Goal: Transaction & Acquisition: Purchase product/service

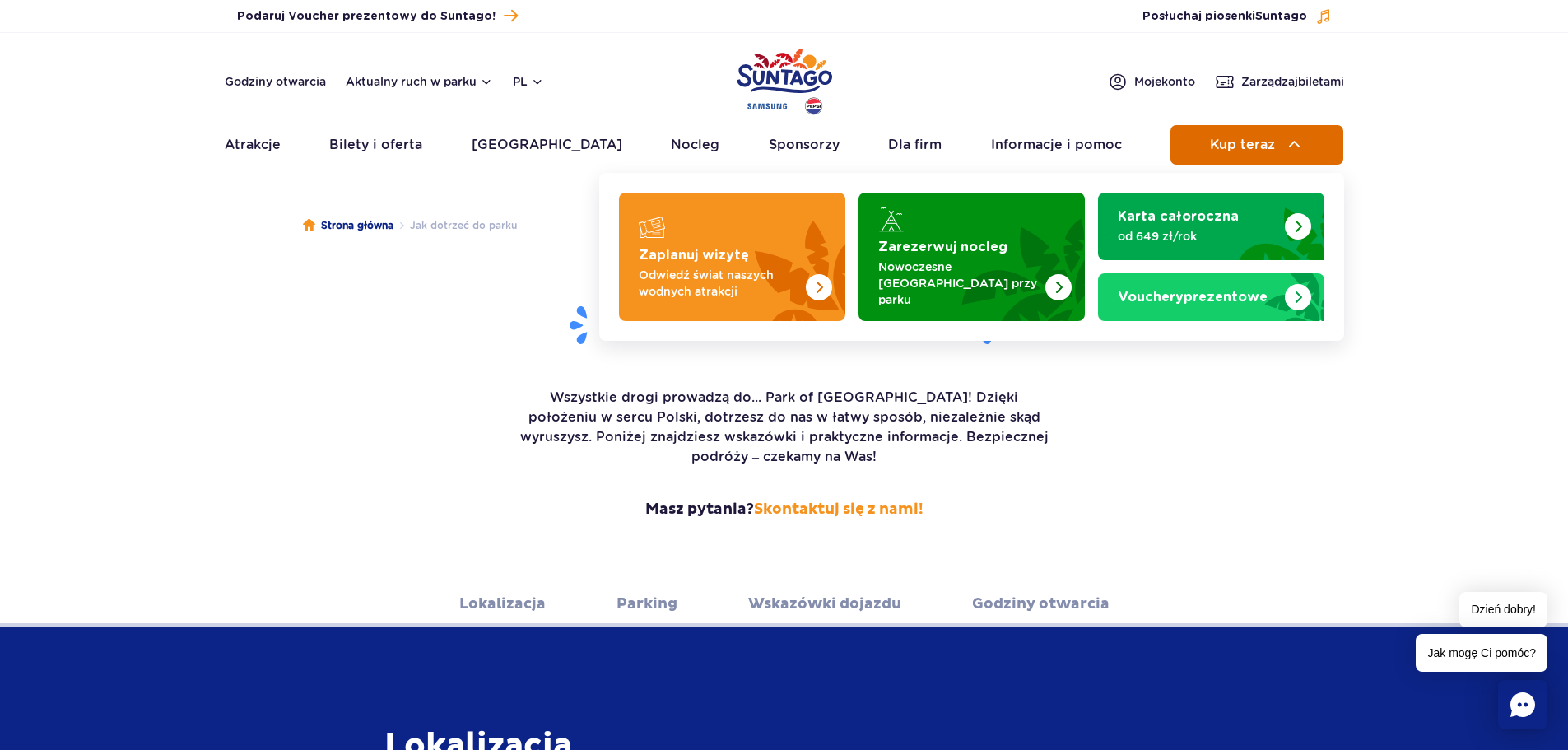
click at [1229, 142] on span "Kup teraz" at bounding box center [1242, 145] width 65 height 15
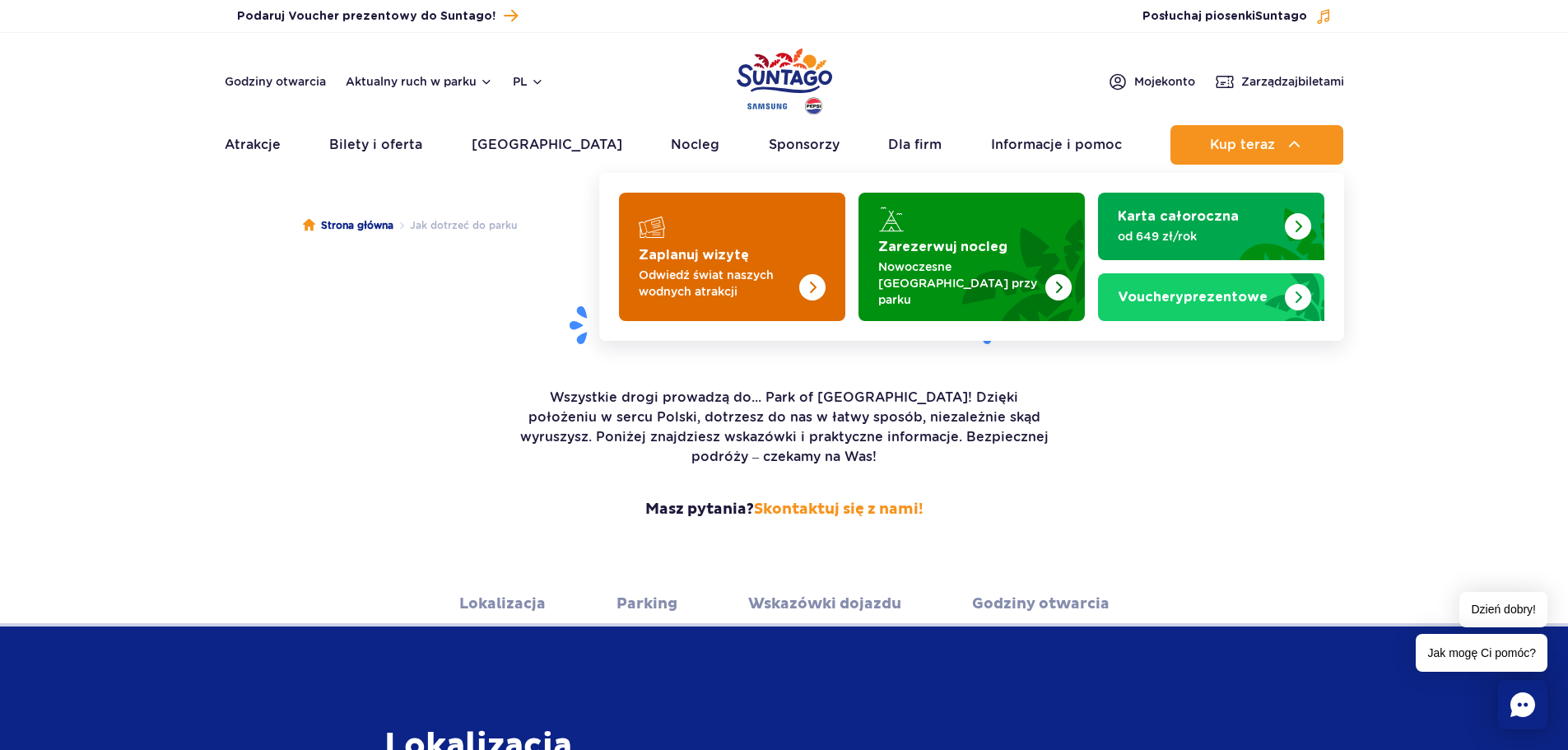
click at [651, 273] on p "Odwiedź świat naszych wodnych atrakcji" at bounding box center [718, 284] width 161 height 33
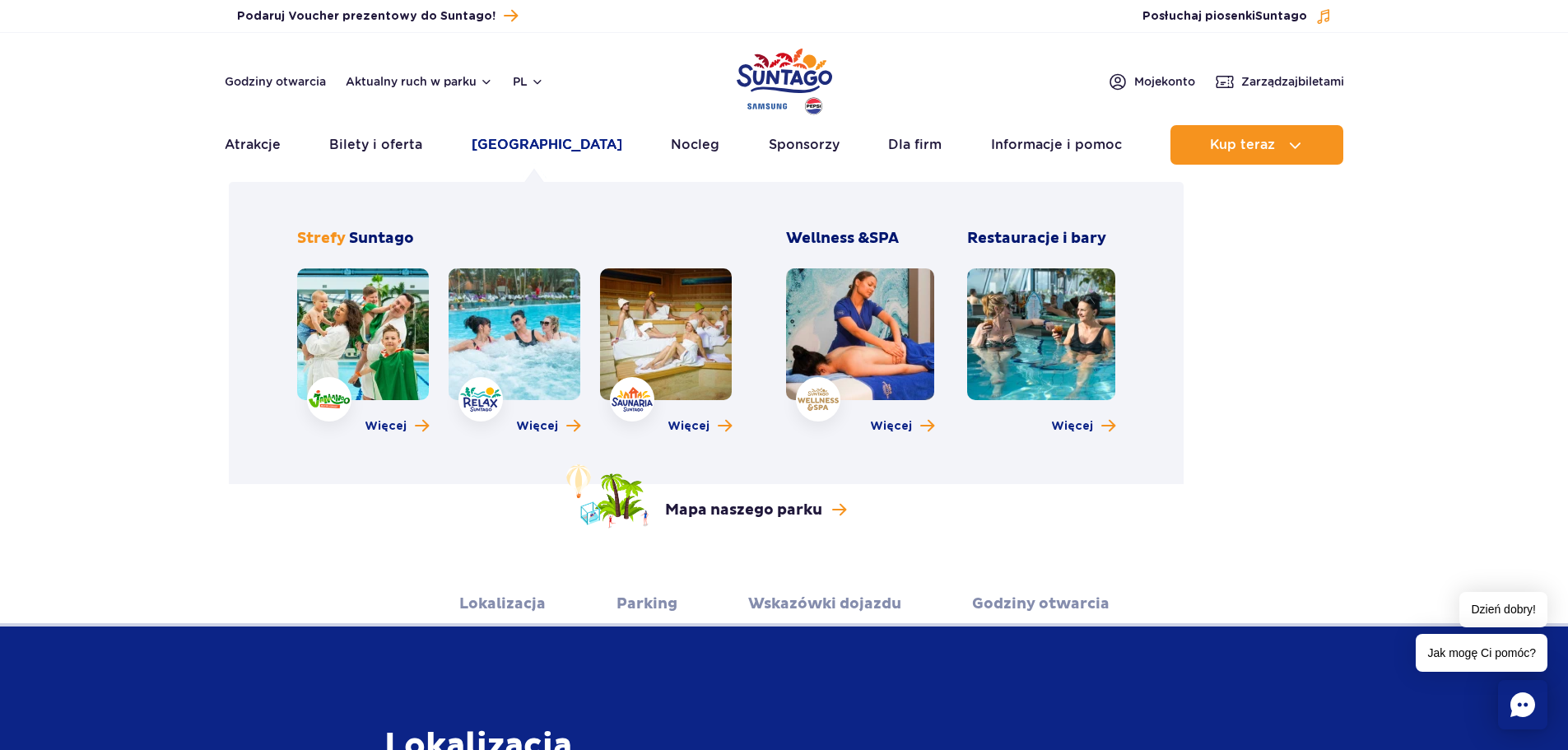
click at [526, 142] on link "[GEOGRAPHIC_DATA]" at bounding box center [547, 144] width 150 height 39
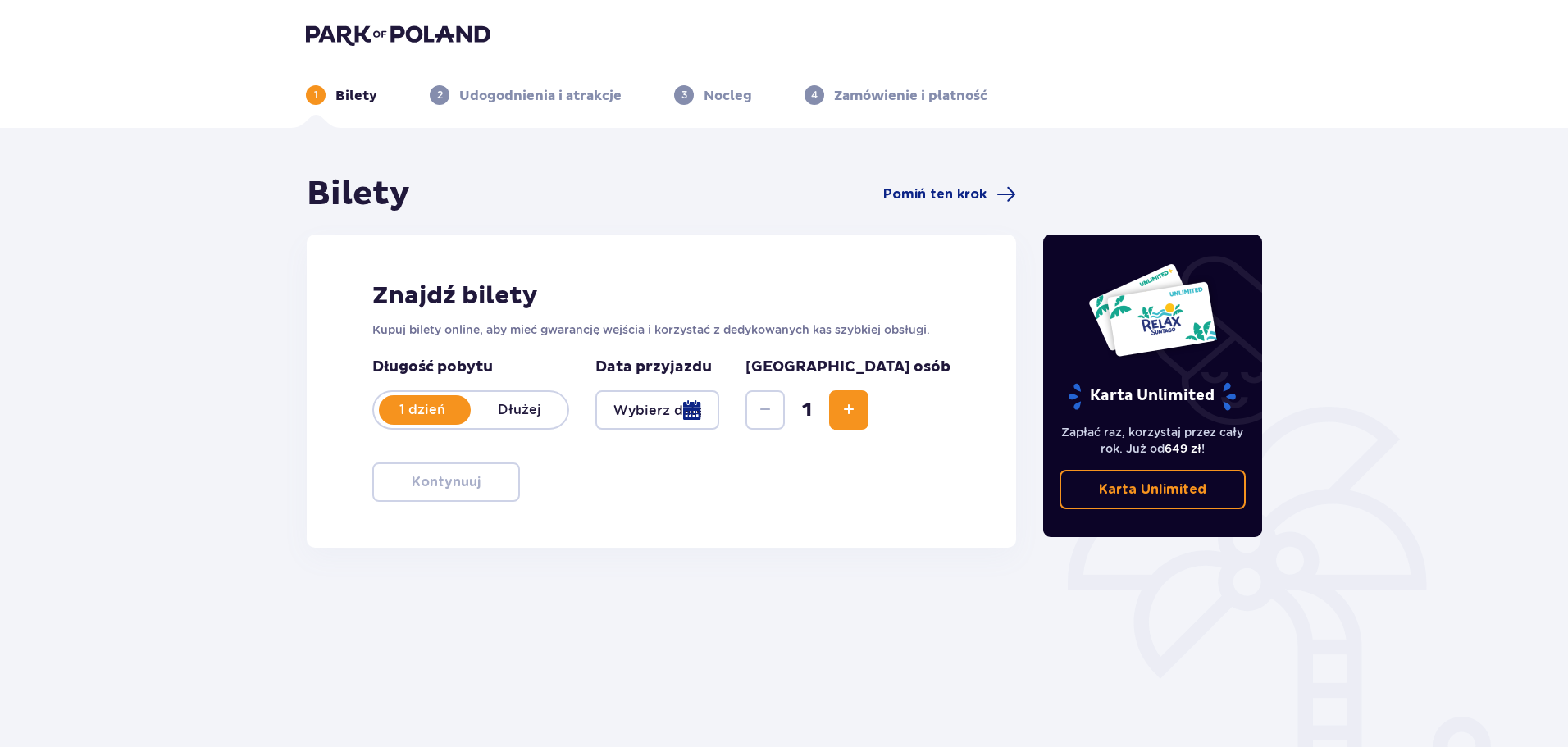
click at [720, 407] on div at bounding box center [656, 410] width 123 height 39
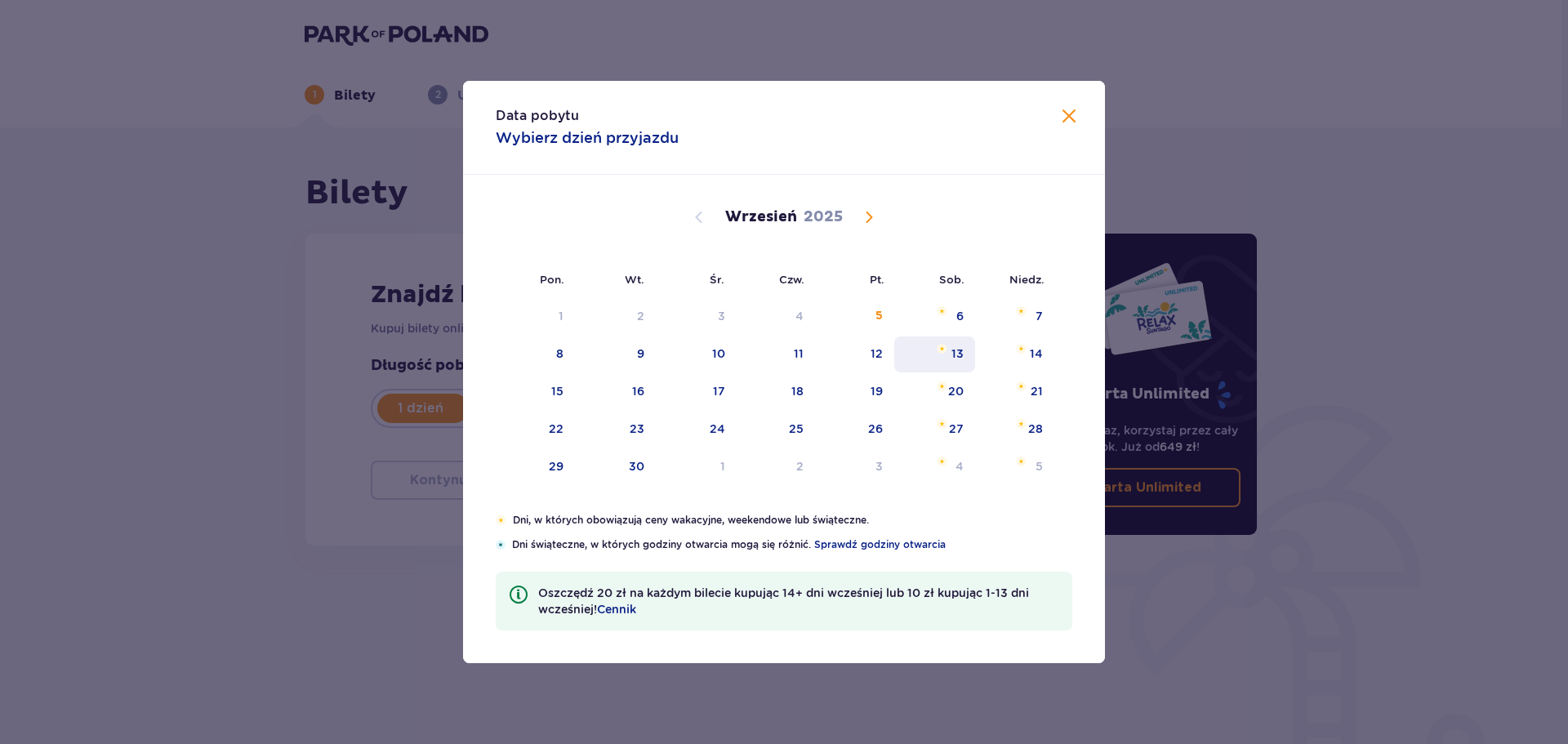
click at [967, 357] on div "13" at bounding box center [934, 354] width 81 height 36
type input "13.09.25"
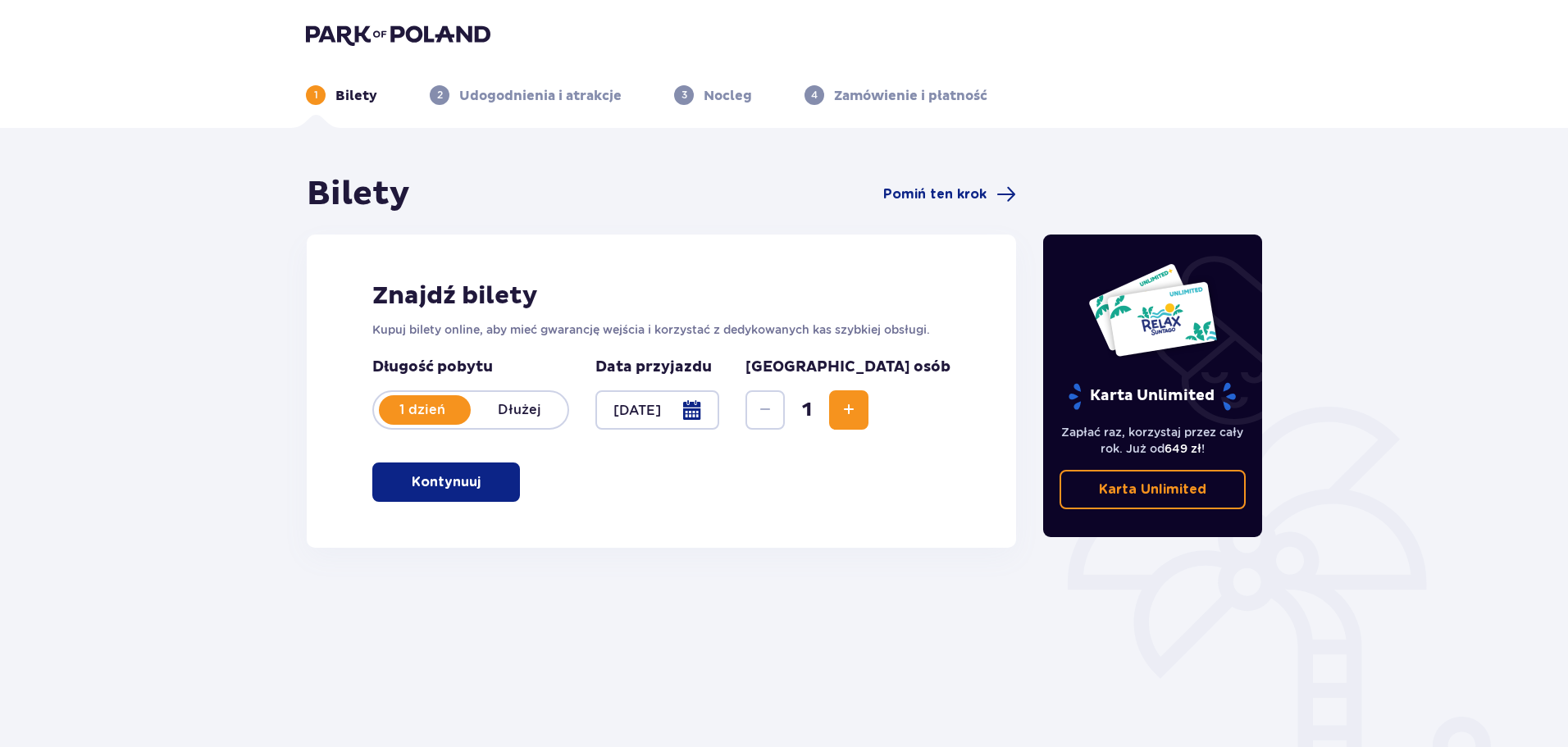
click at [859, 412] on span "Increase" at bounding box center [849, 411] width 20 height 20
click at [394, 483] on button "Kontynuuj" at bounding box center [445, 482] width 147 height 39
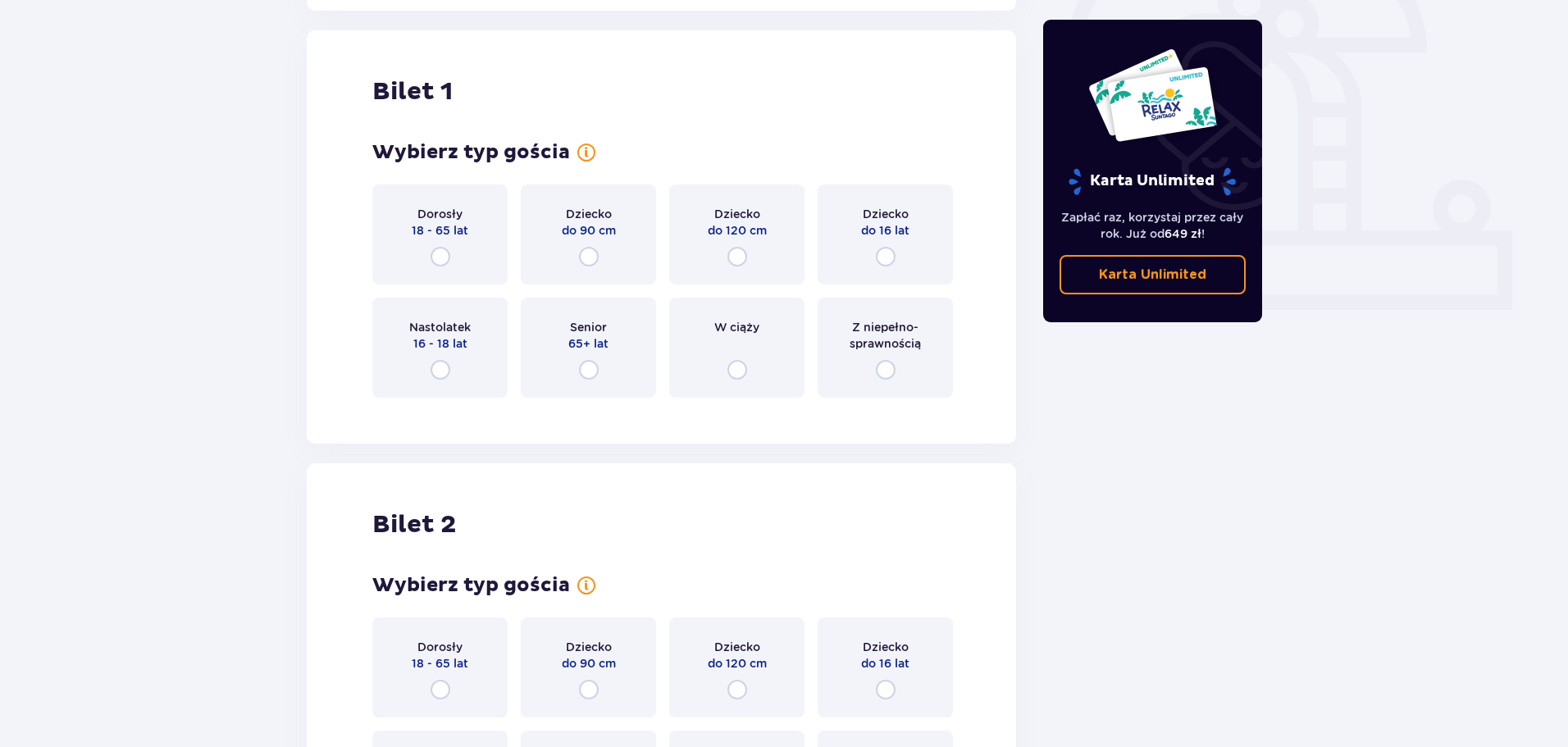
scroll to position [548, 0]
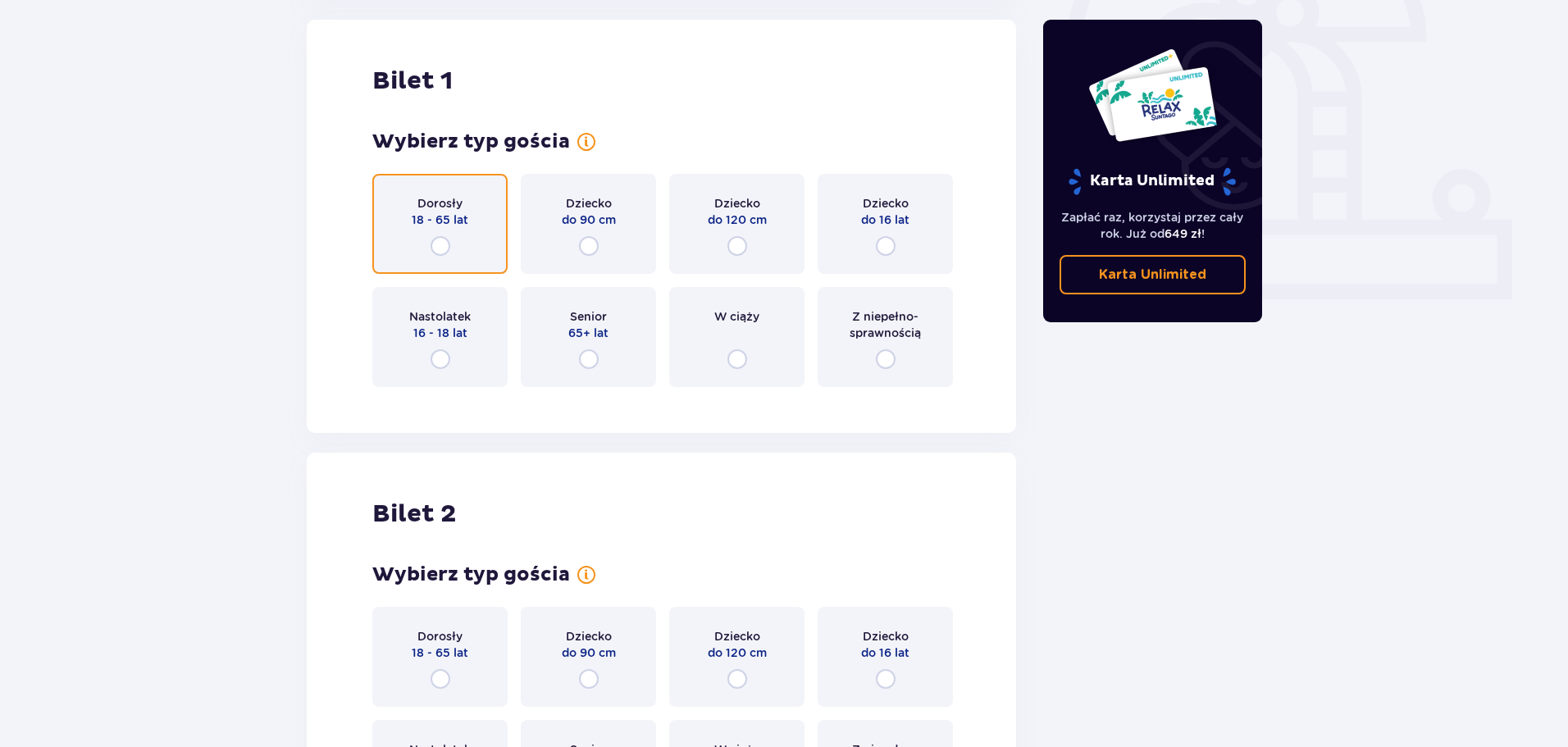
click at [442, 247] on input "radio" at bounding box center [441, 246] width 20 height 20
radio input "true"
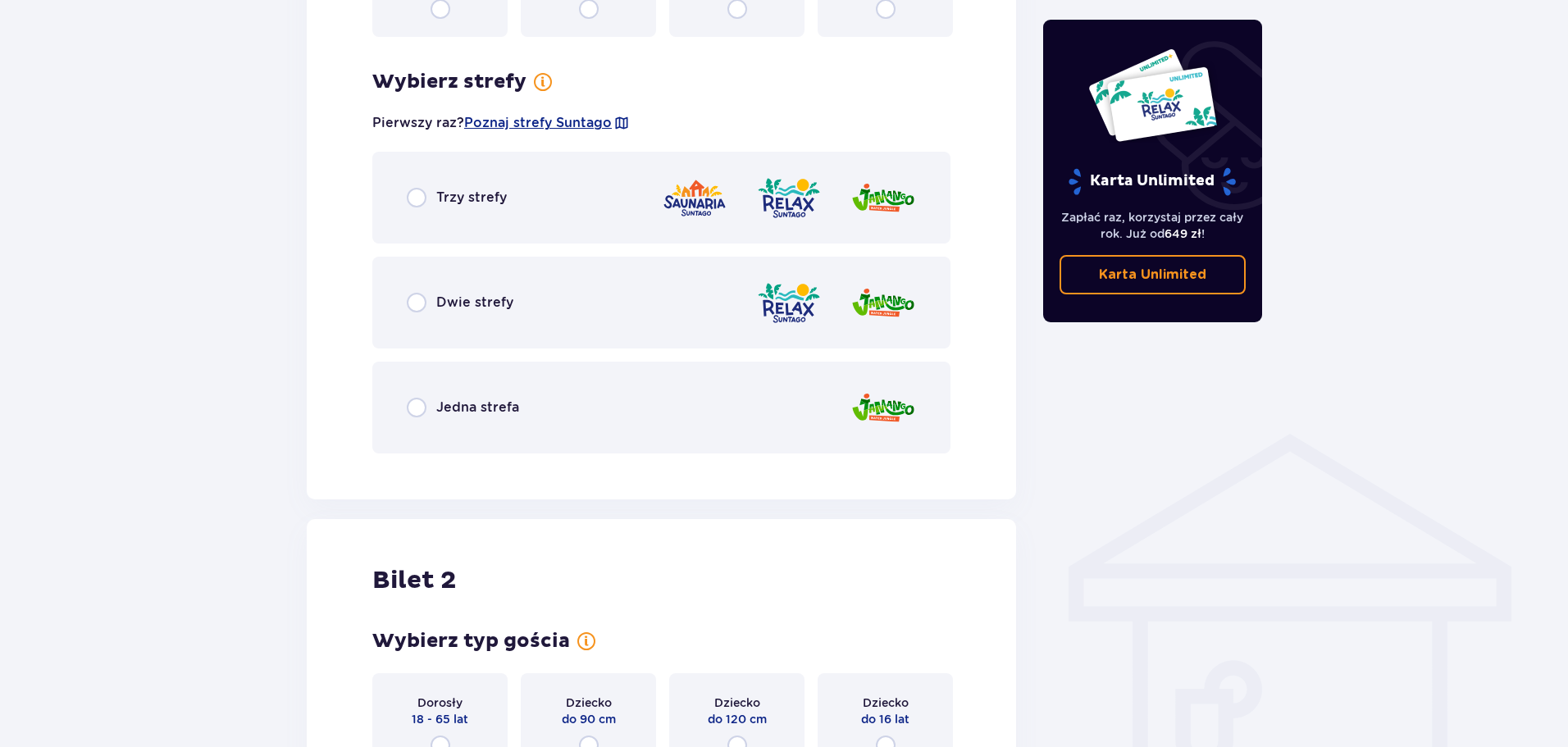
scroll to position [948, 0]
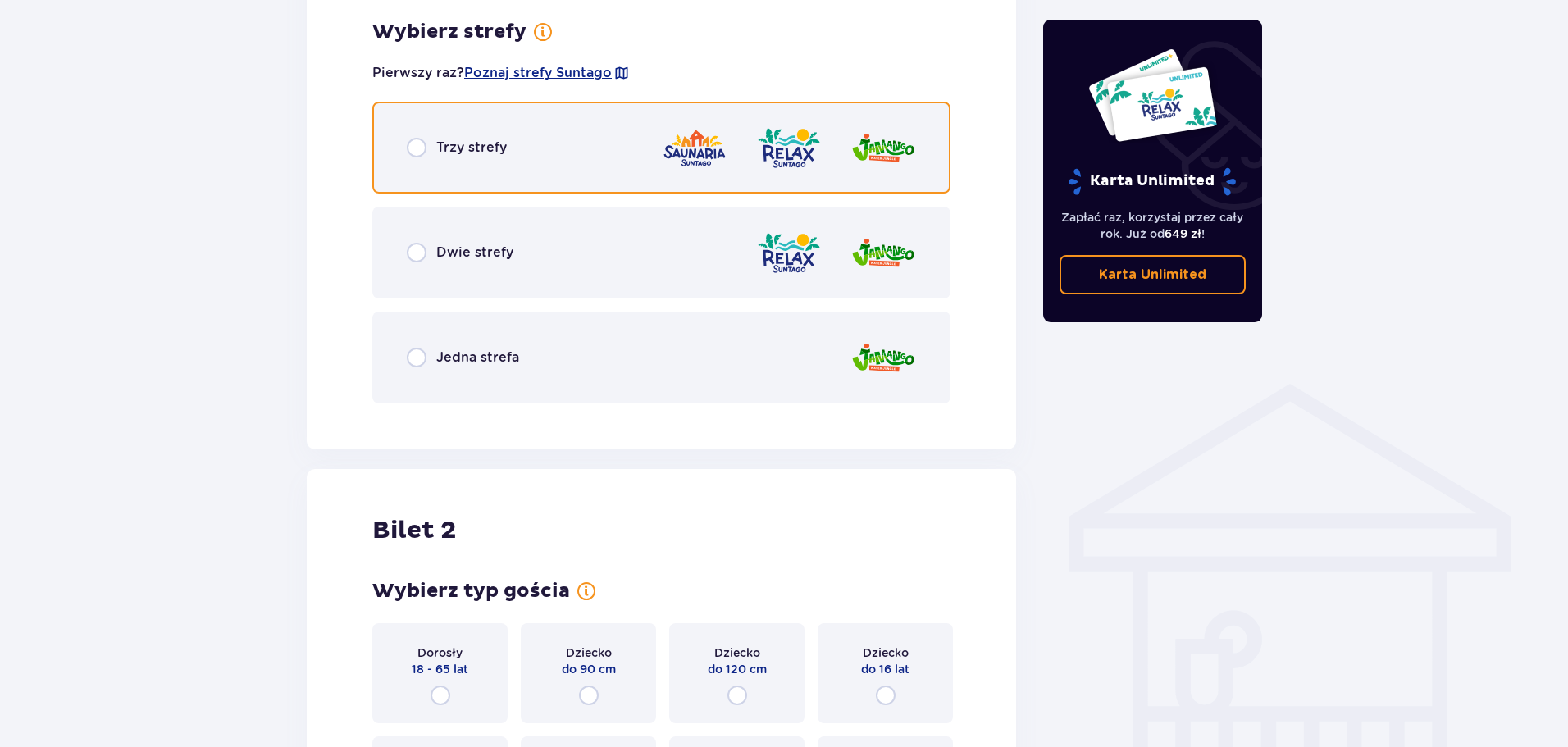
click at [414, 151] on input "radio" at bounding box center [417, 148] width 20 height 20
radio input "true"
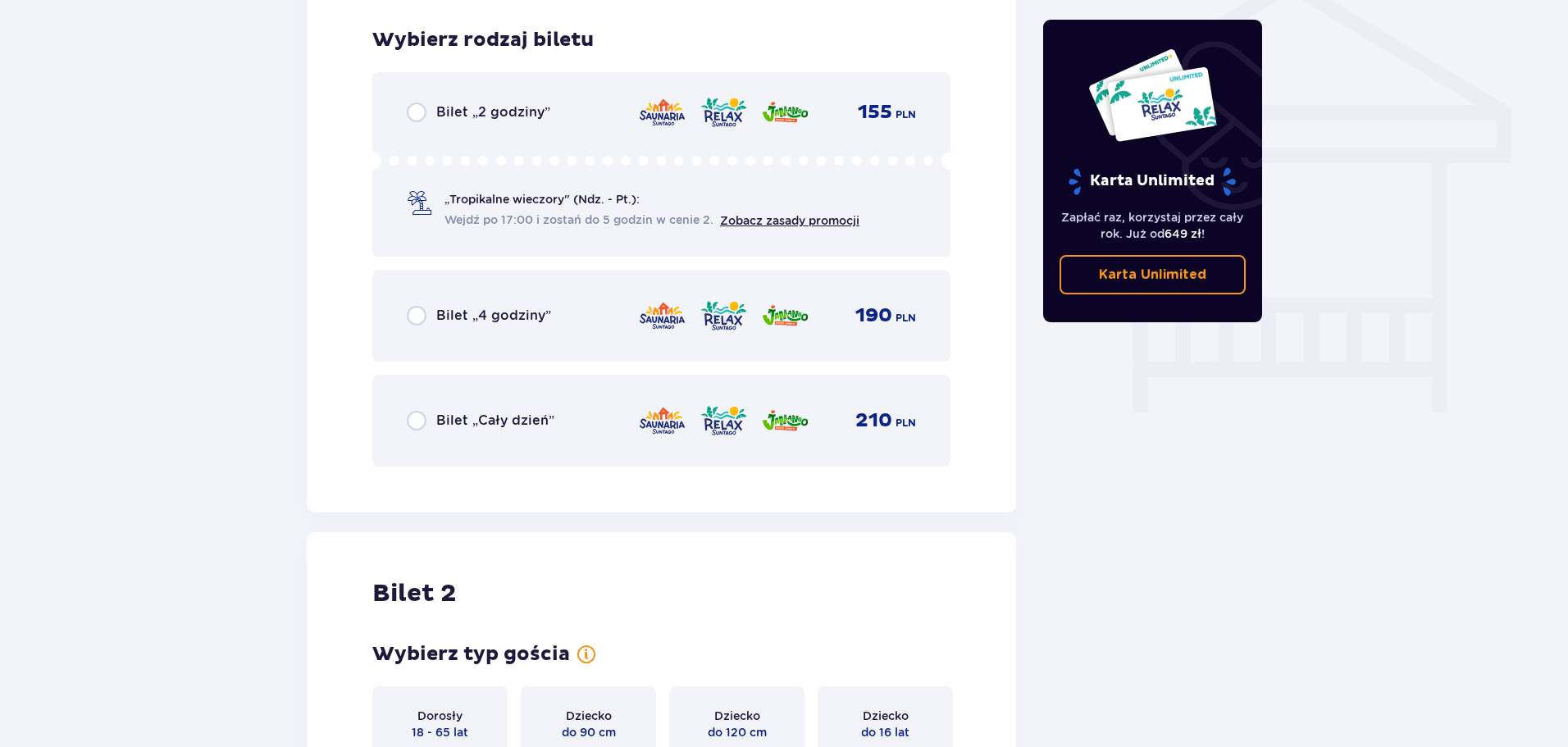
scroll to position [1365, 0]
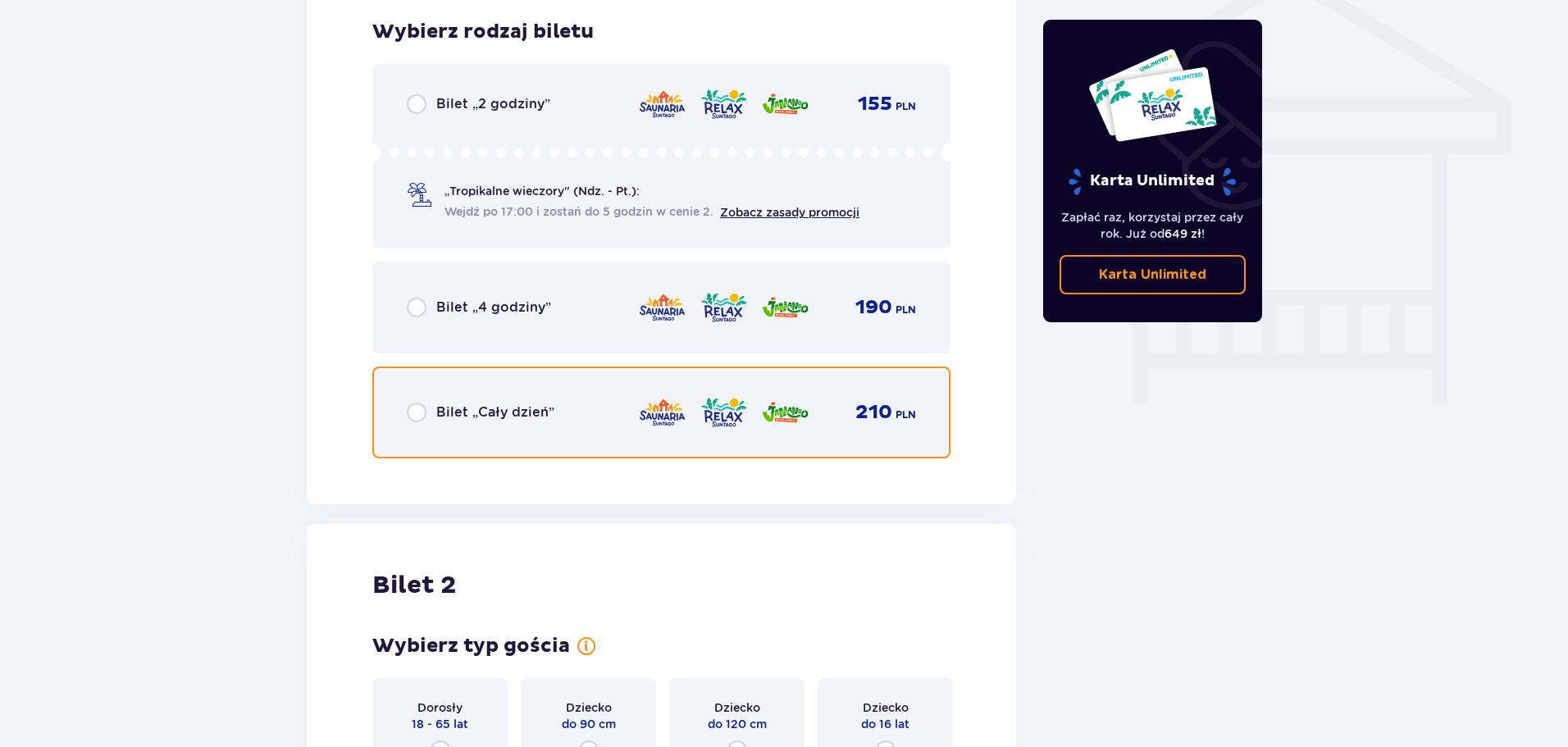
click at [410, 415] on input "radio" at bounding box center [417, 412] width 20 height 20
radio input "true"
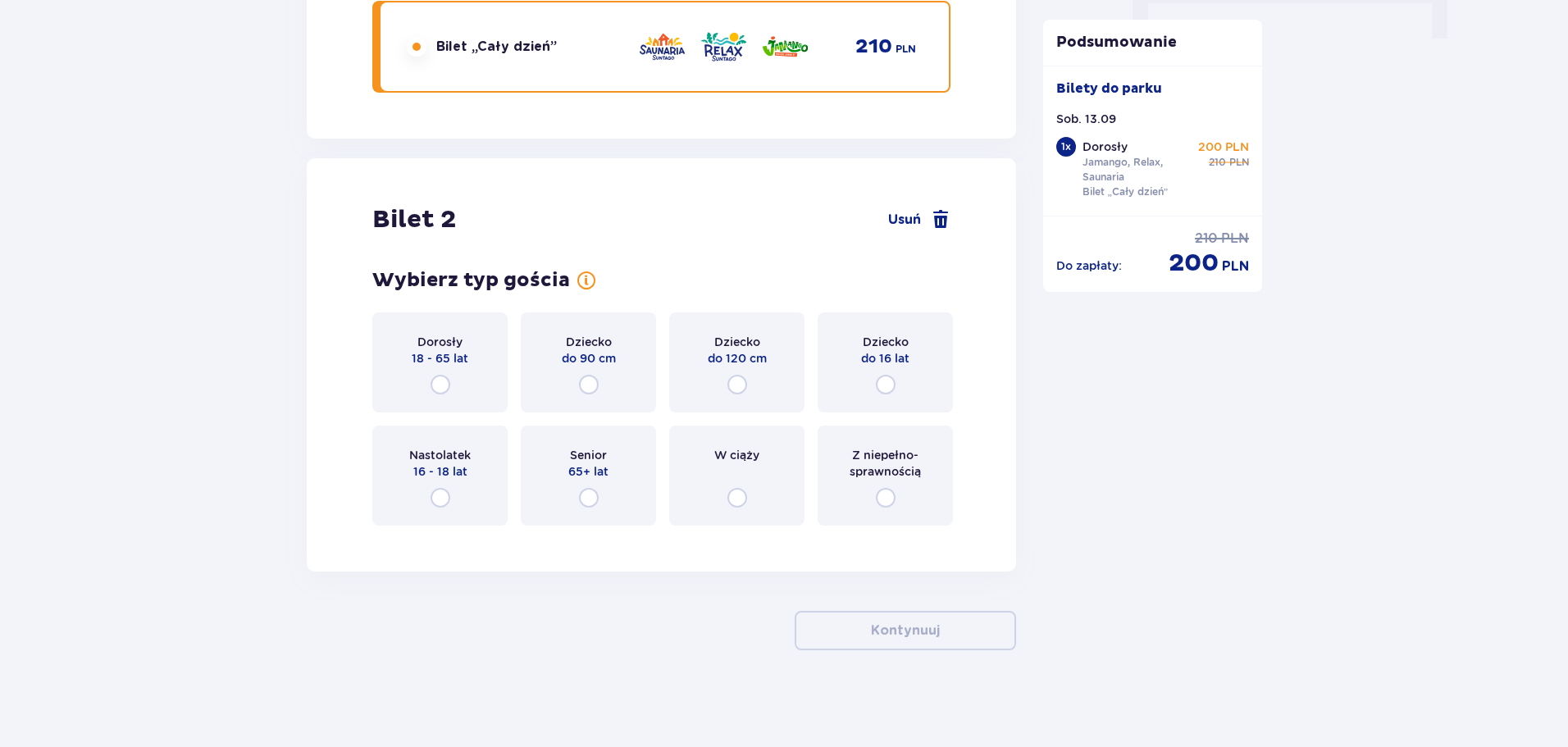
scroll to position [1732, 0]
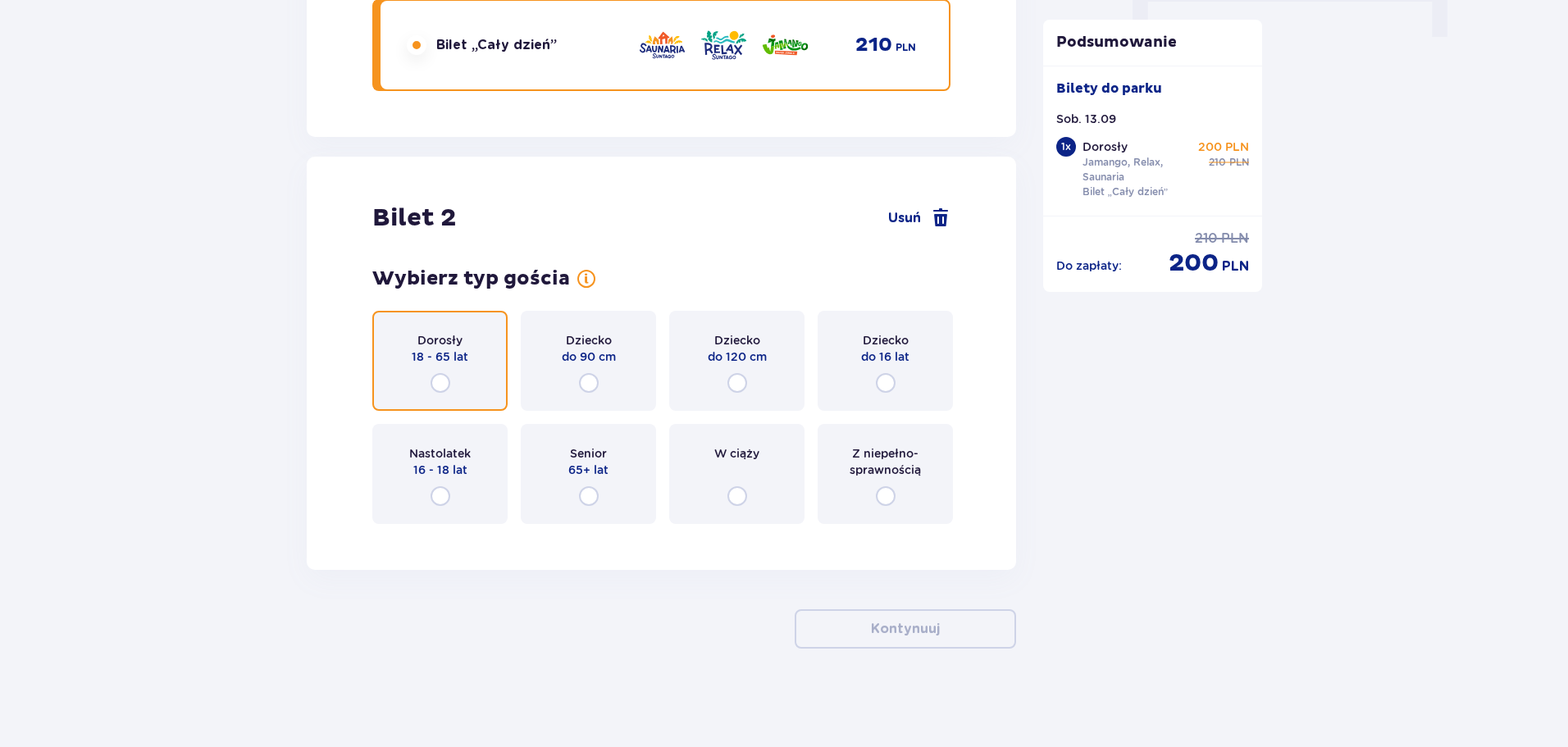
click at [445, 385] on input "radio" at bounding box center [441, 383] width 20 height 20
radio input "true"
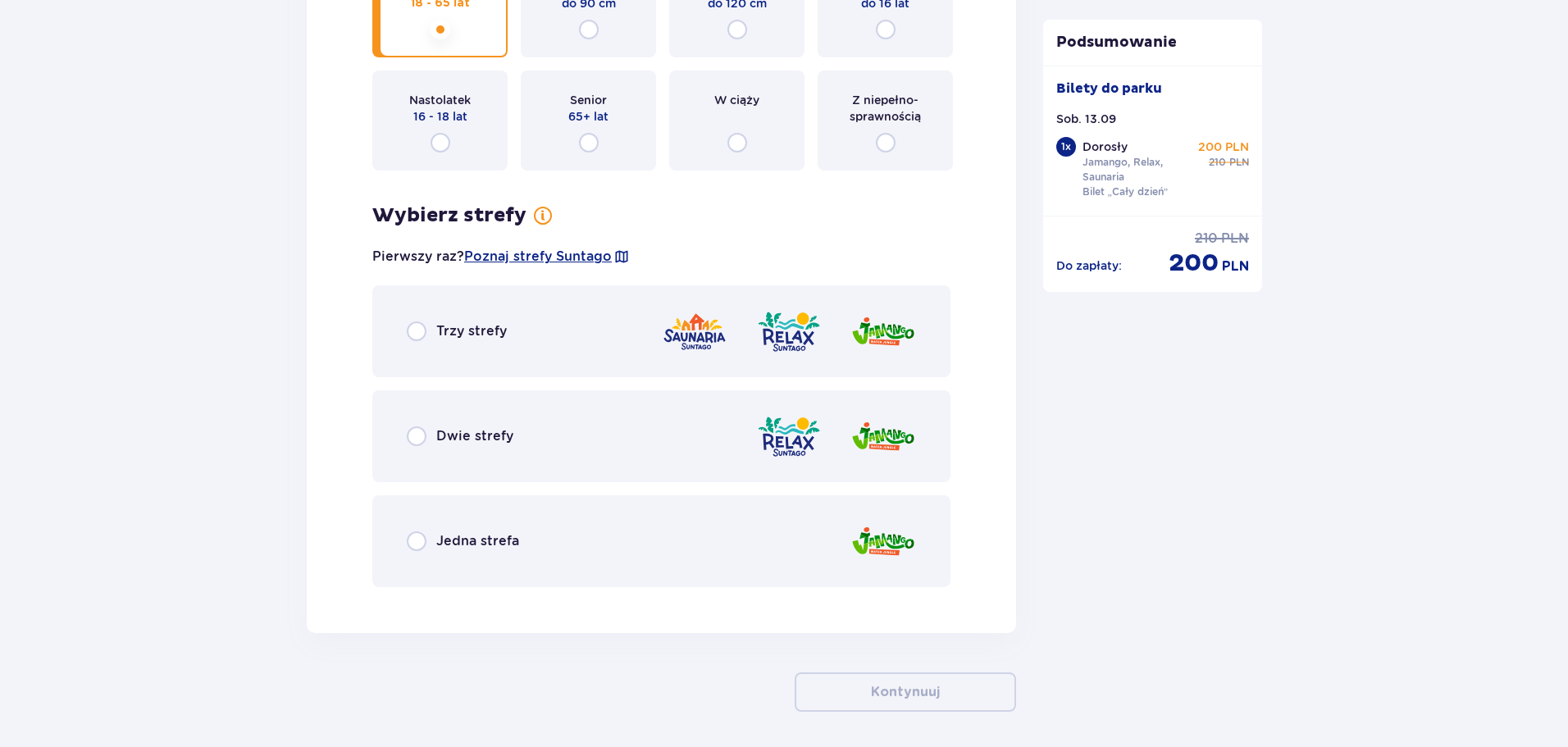
scroll to position [2149, 0]
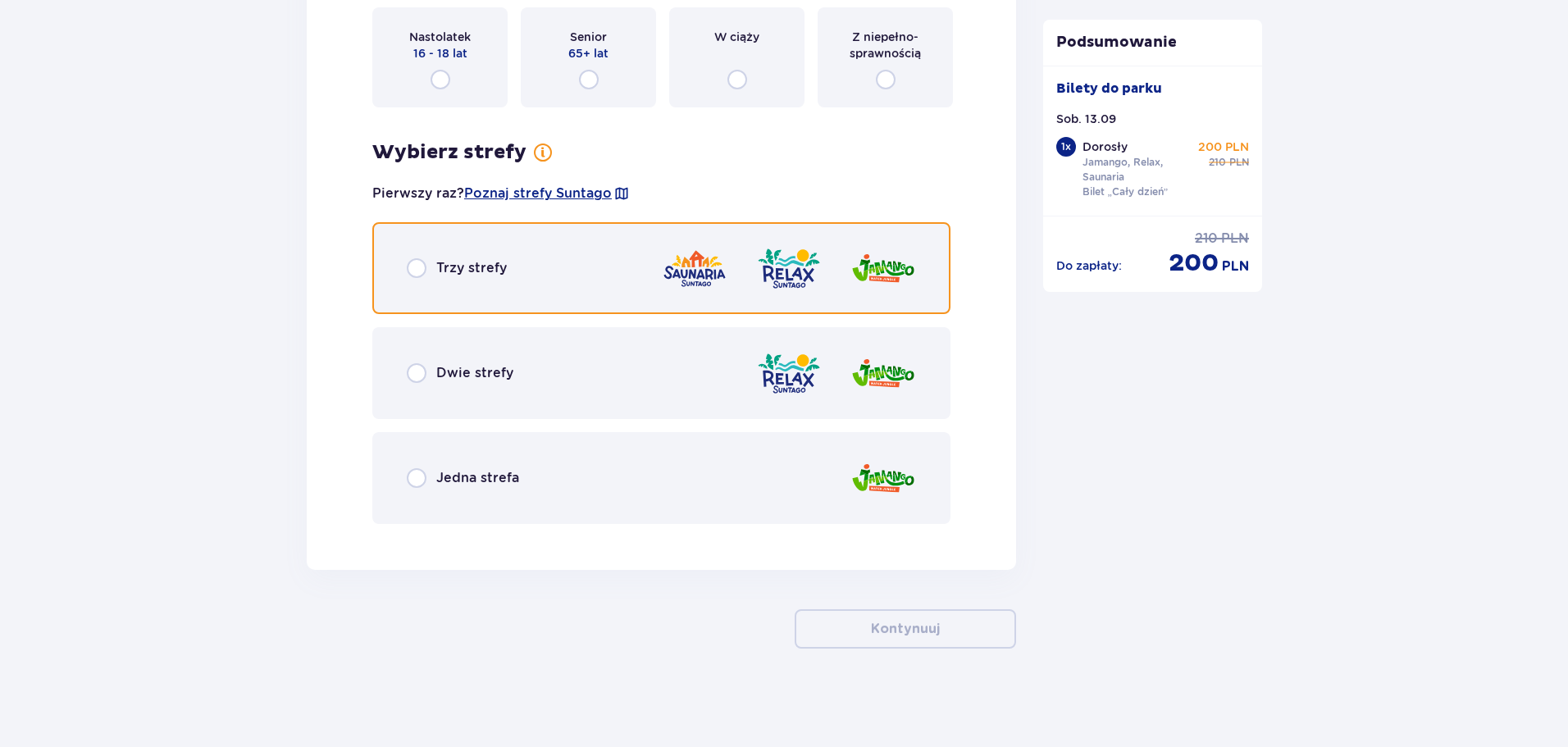
click at [417, 272] on input "radio" at bounding box center [417, 269] width 20 height 20
radio input "true"
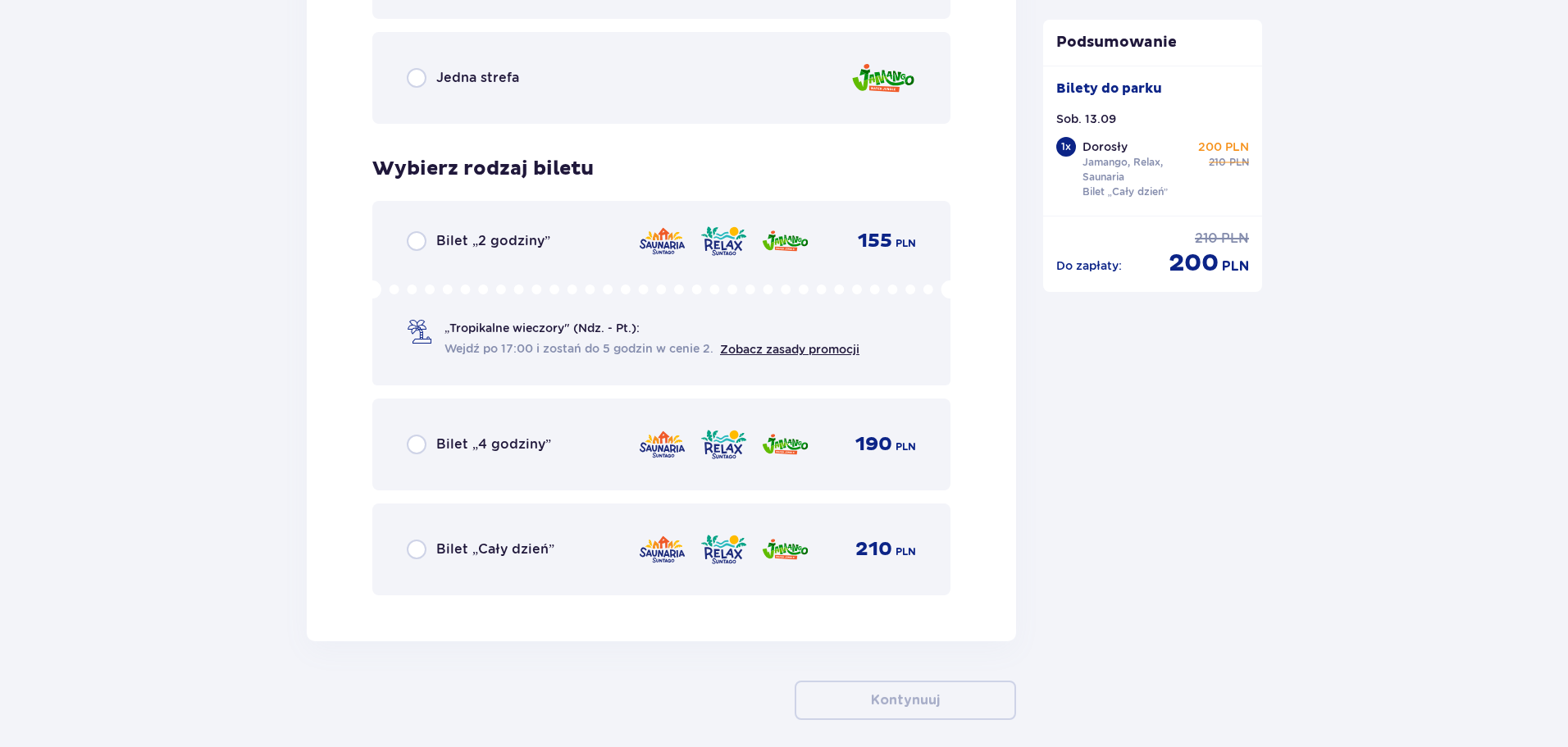
scroll to position [2620, 0]
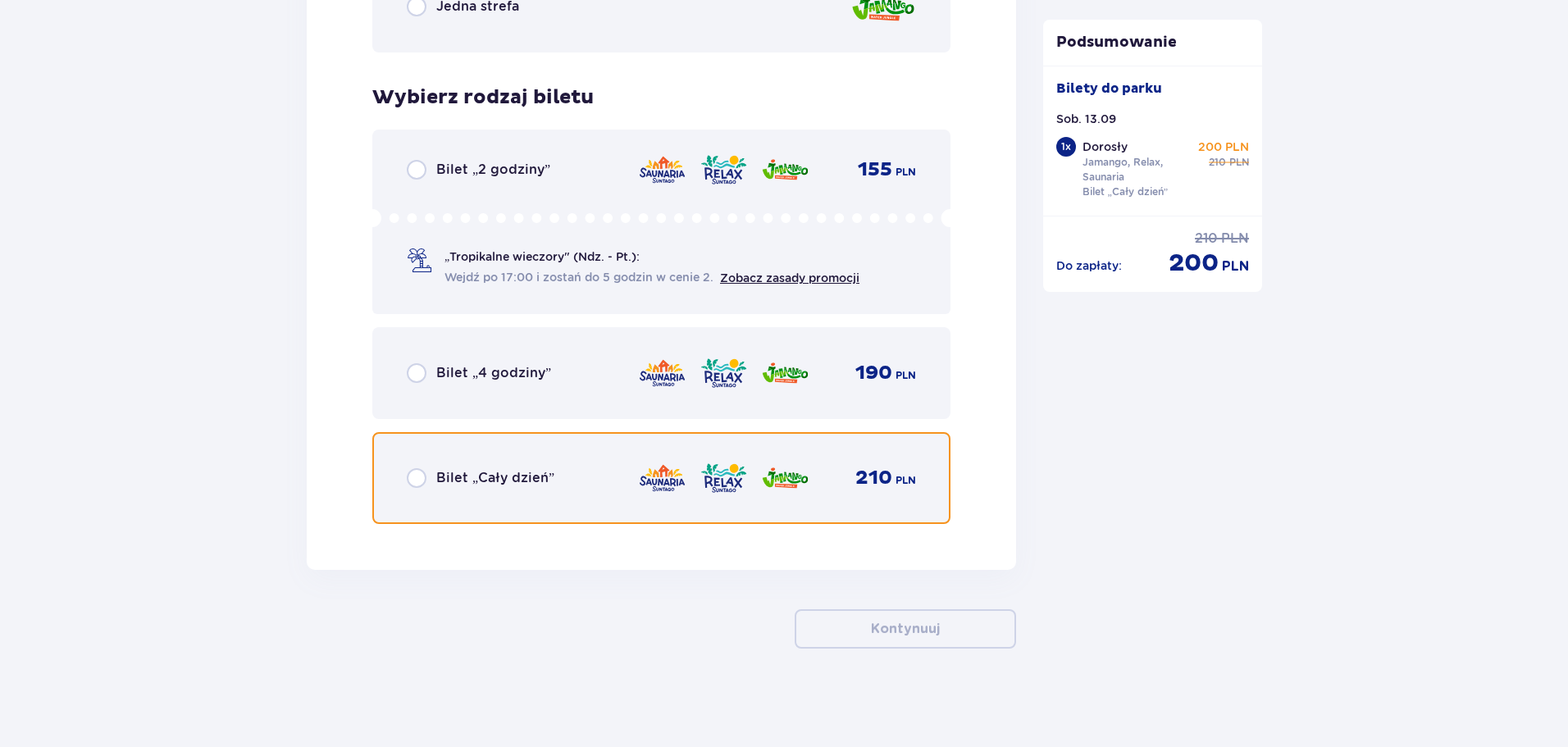
click at [417, 478] on input "radio" at bounding box center [417, 478] width 20 height 20
radio input "true"
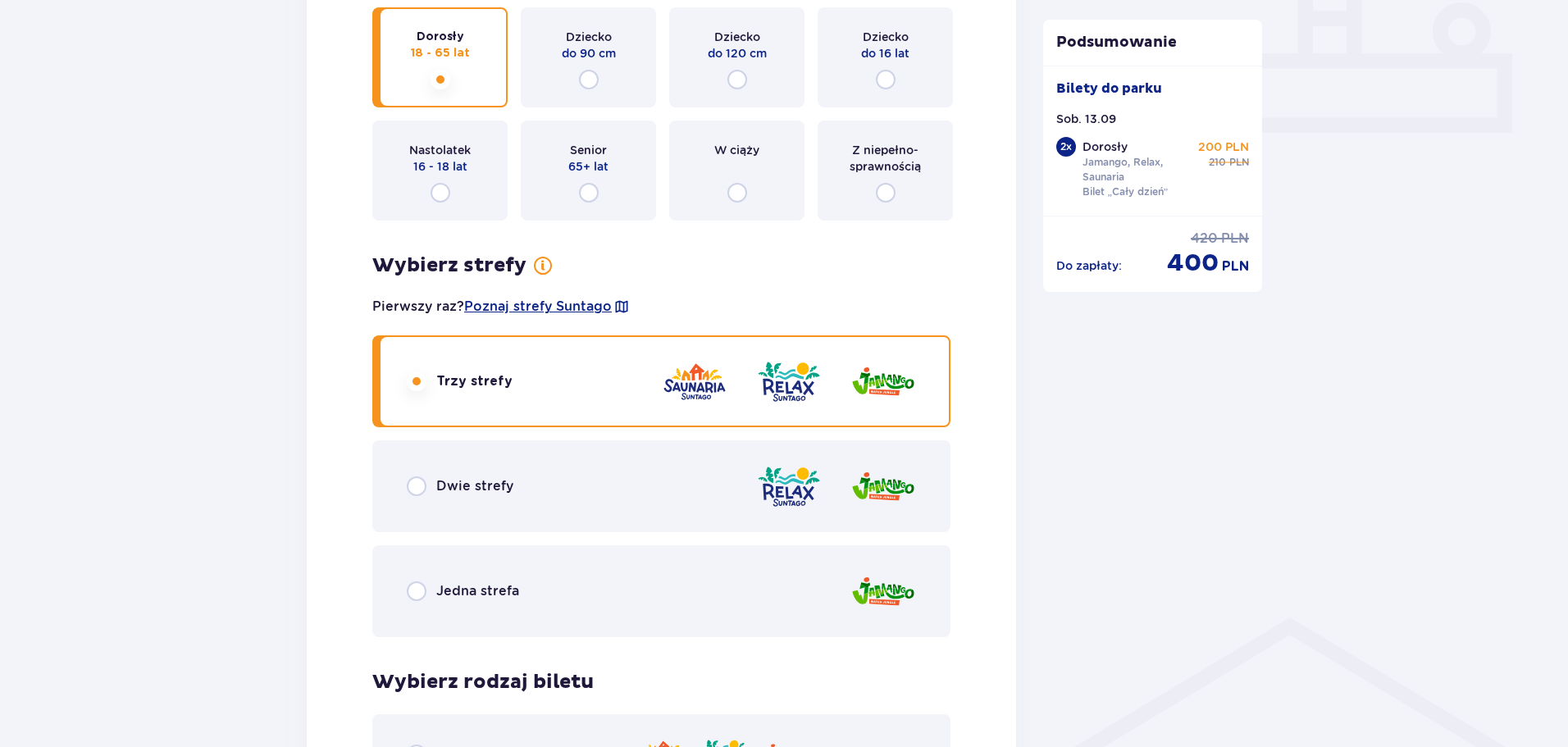
scroll to position [491, 0]
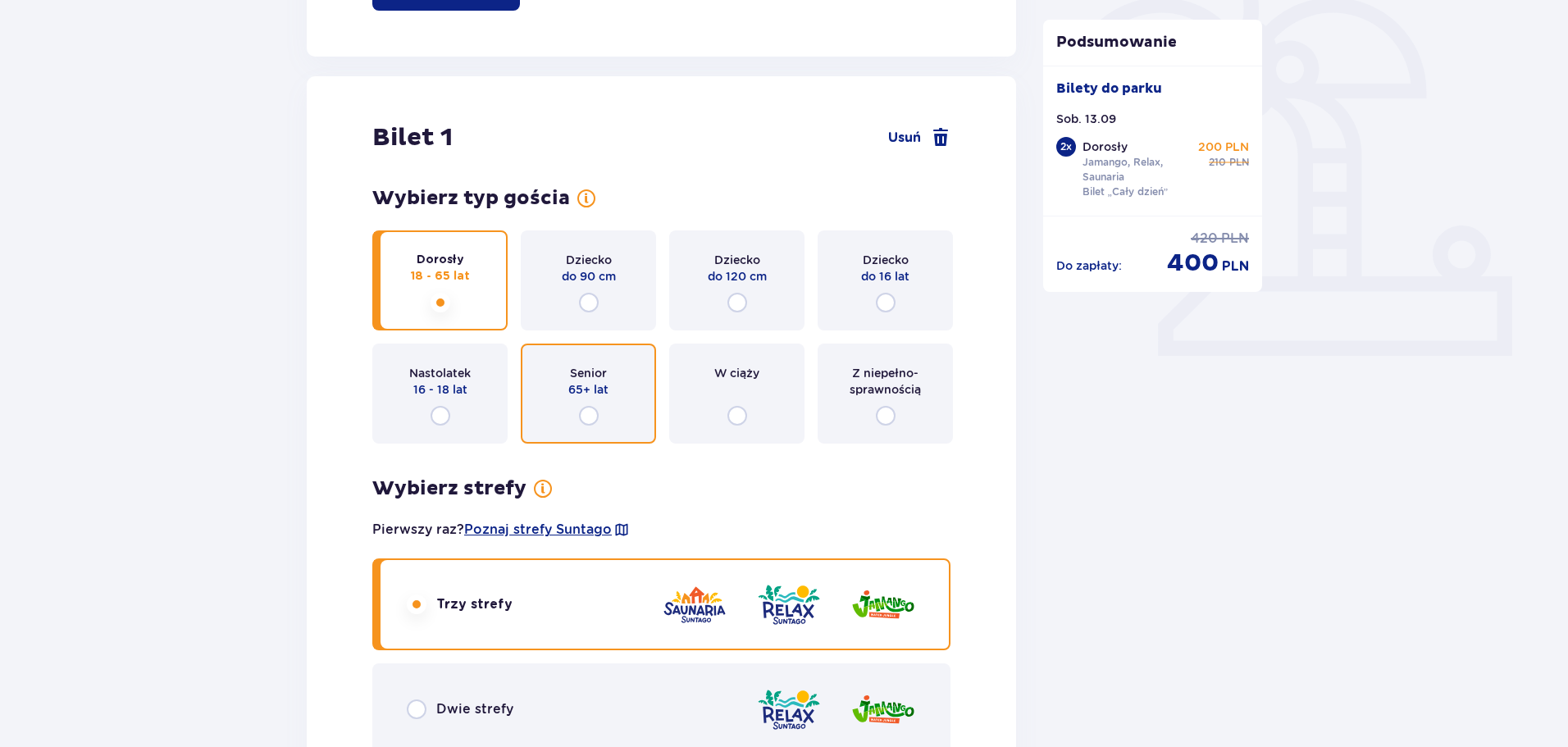
click at [588, 410] on input "radio" at bounding box center [589, 416] width 20 height 20
radio input "true"
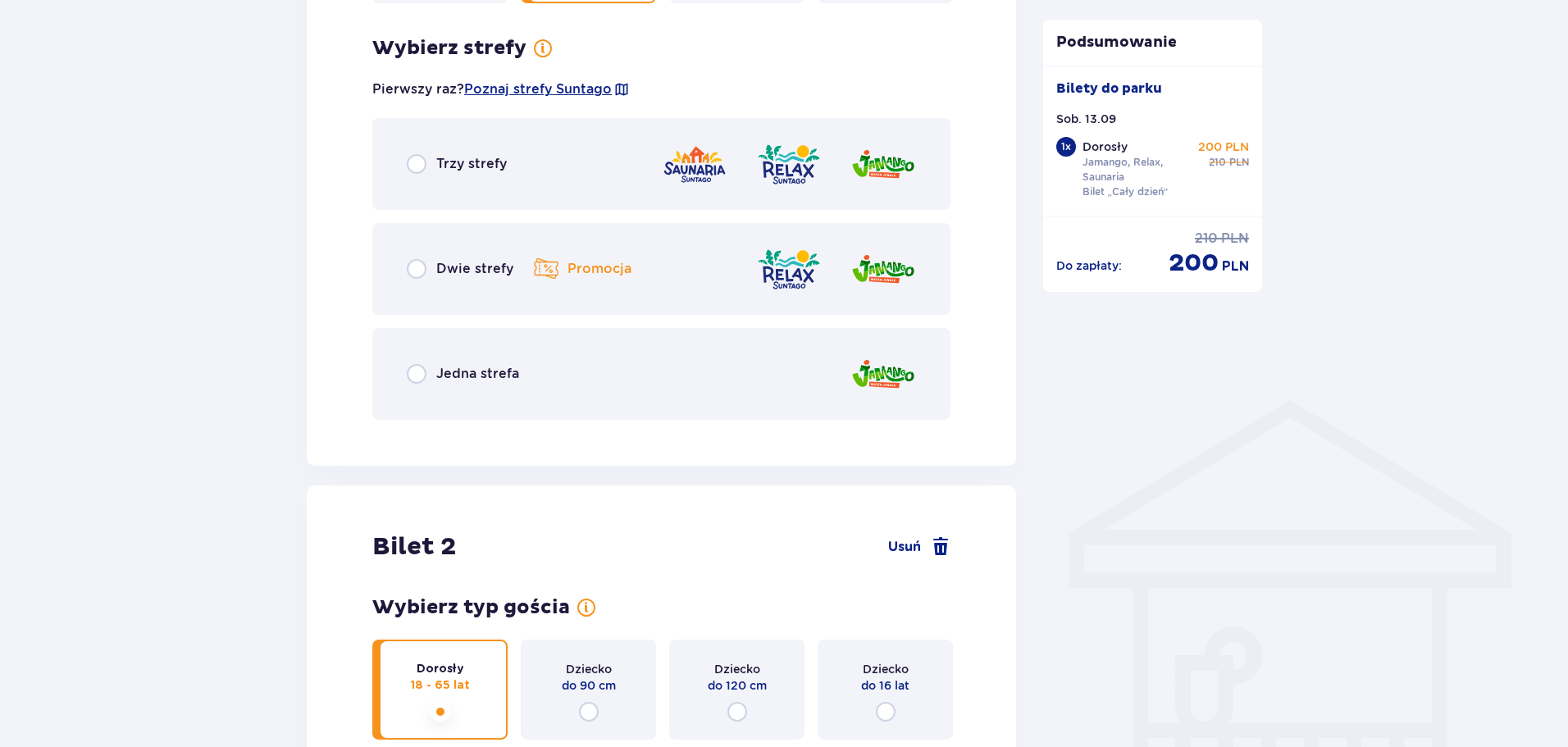
scroll to position [948, 0]
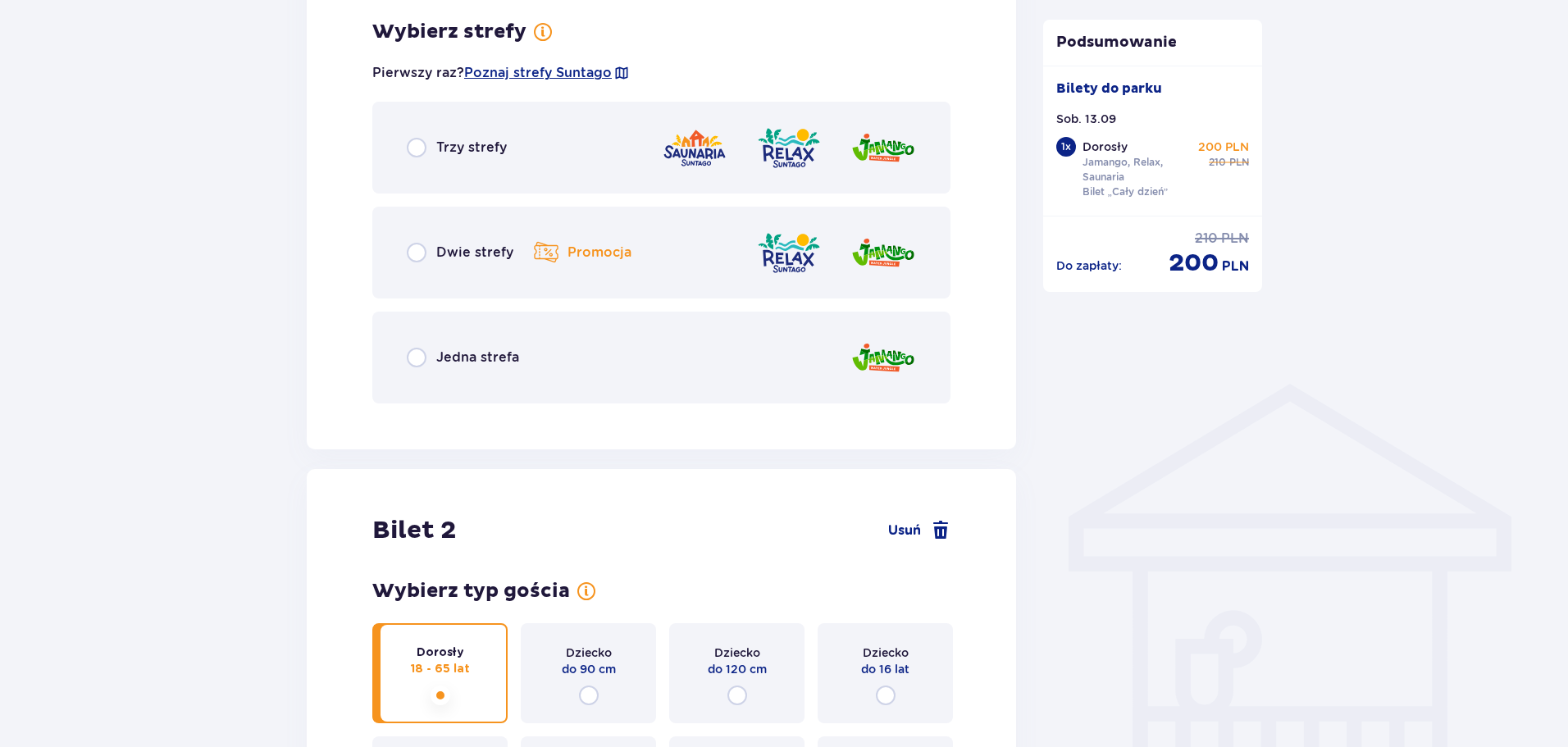
click at [447, 144] on p "Trzy strefy" at bounding box center [471, 148] width 70 height 18
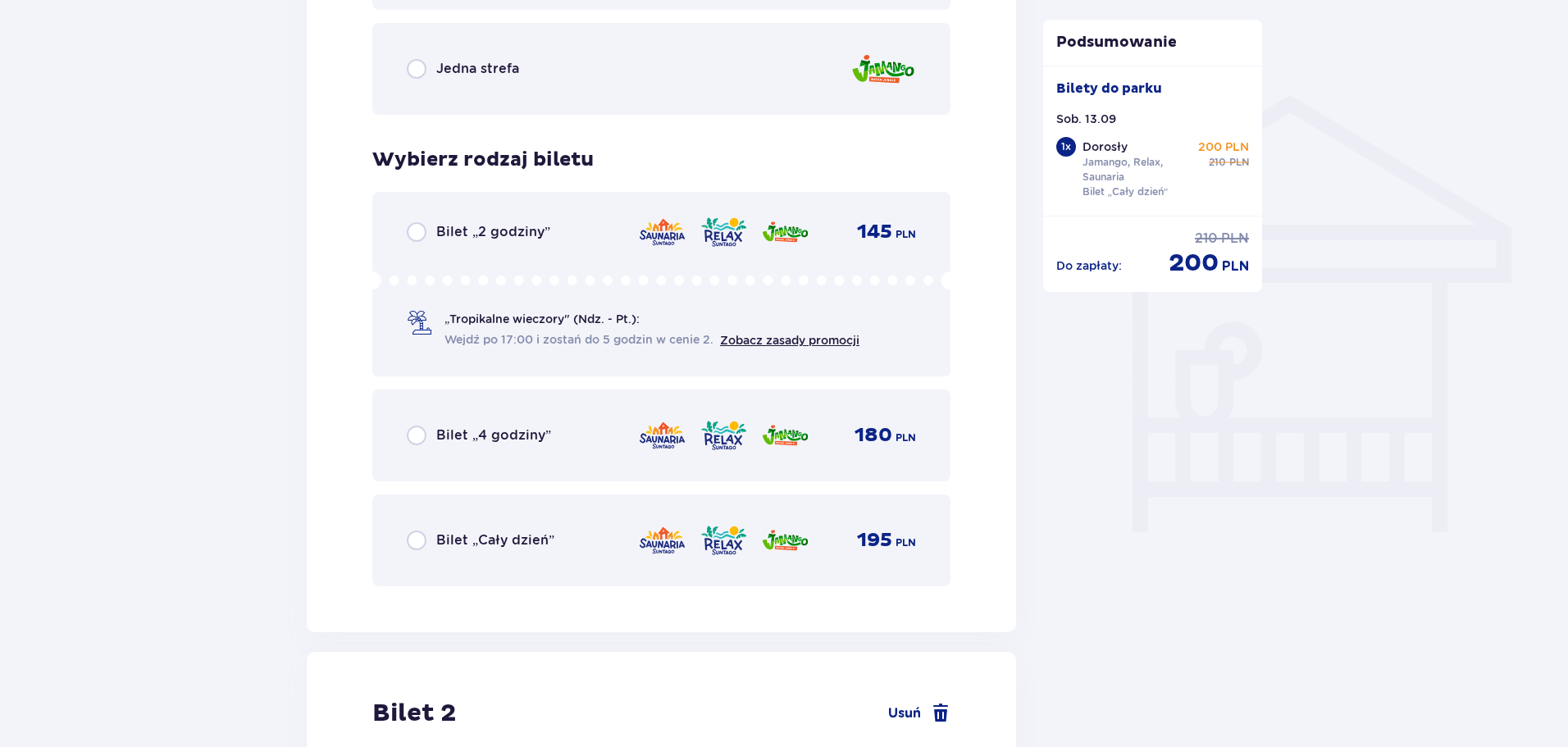
scroll to position [1201, 0]
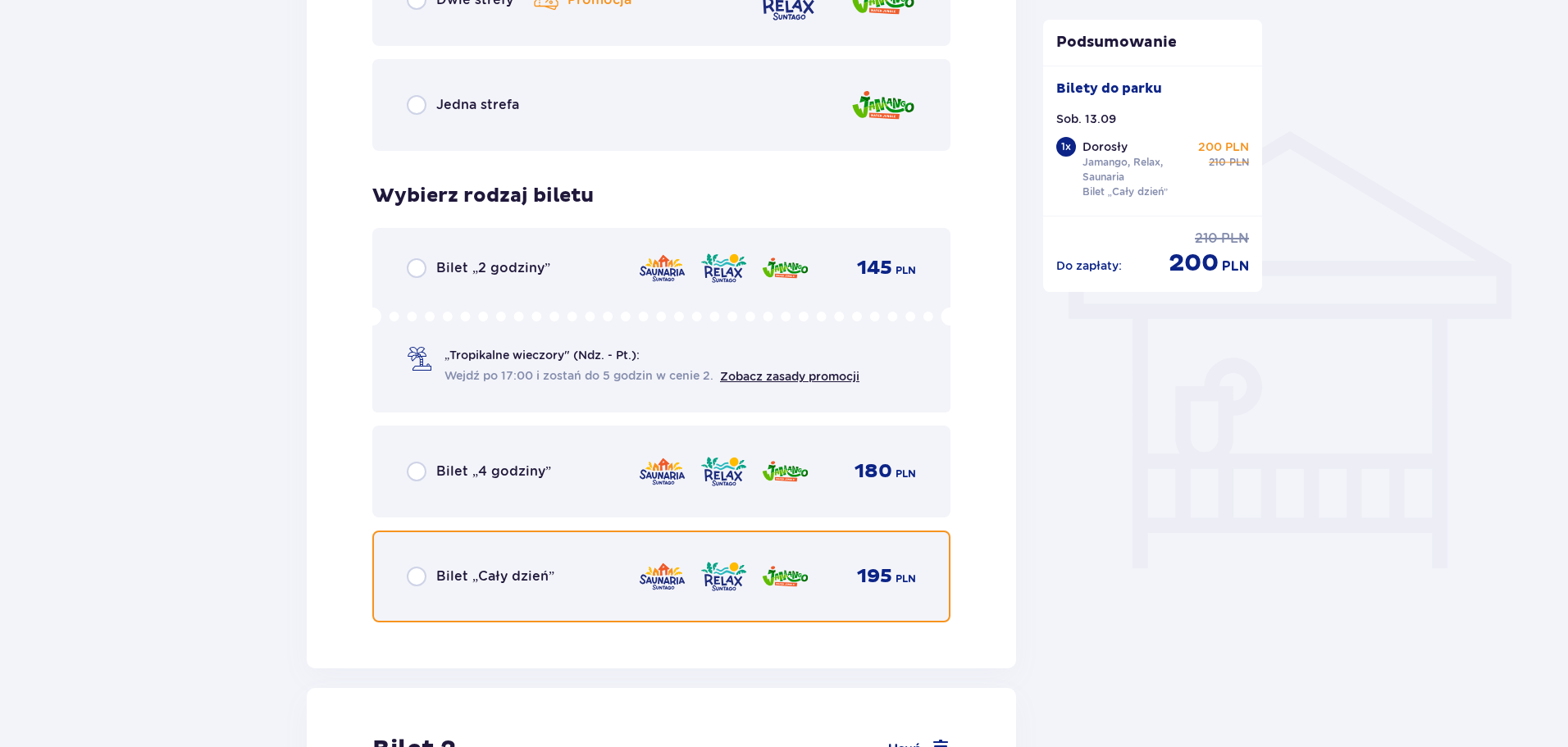
click at [411, 577] on input "radio" at bounding box center [417, 577] width 20 height 20
radio input "true"
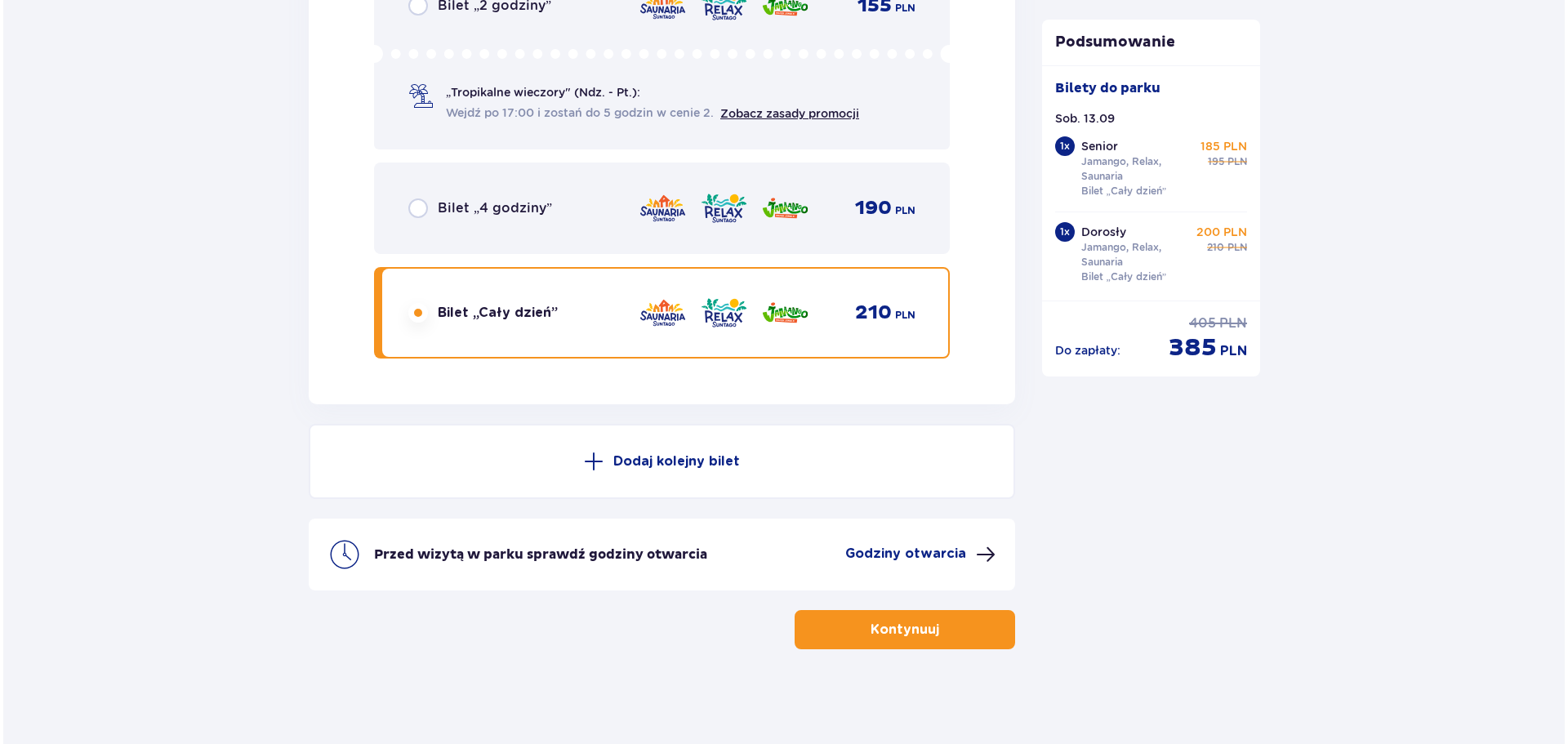
scroll to position [2777, 0]
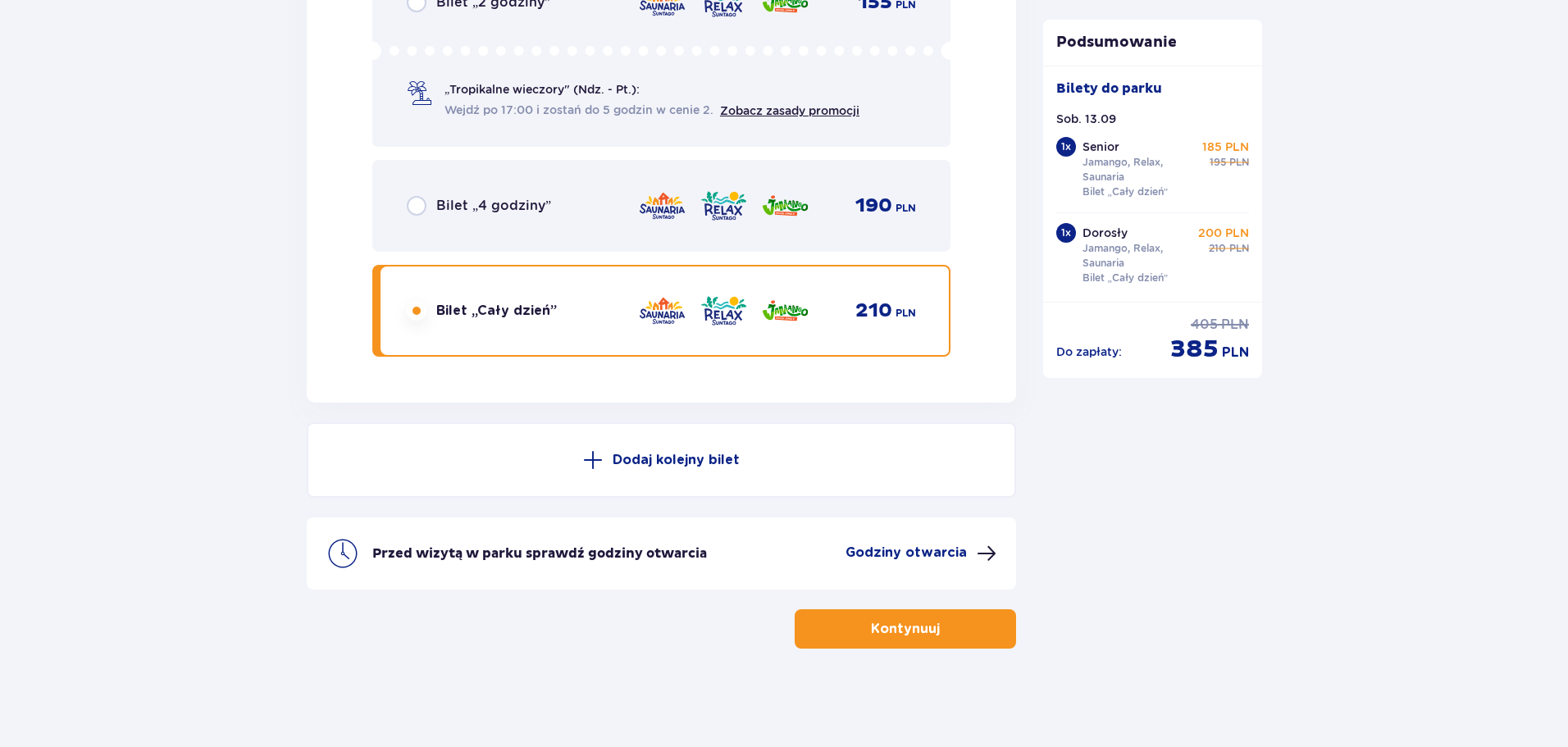
click at [978, 552] on span at bounding box center [987, 554] width 20 height 20
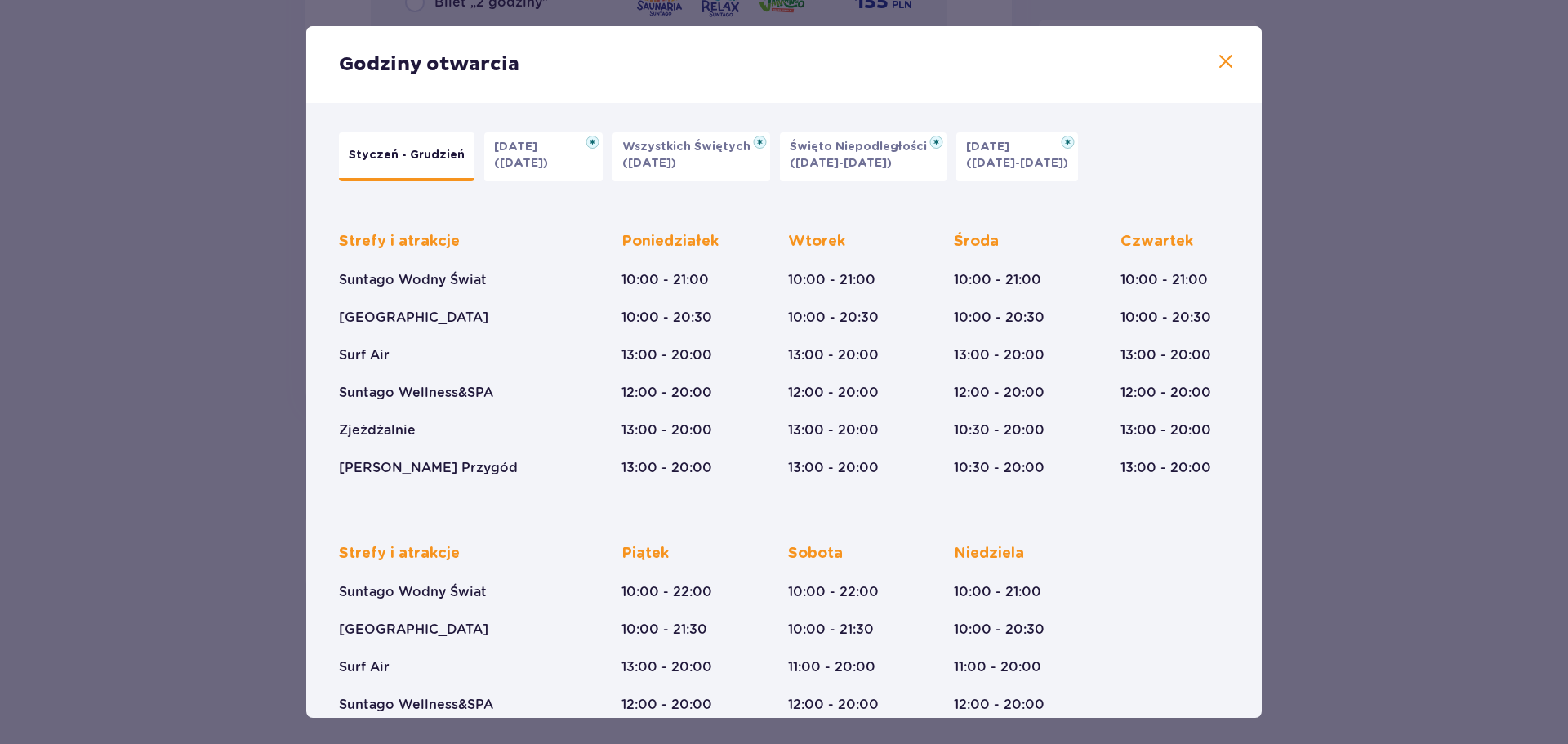
click at [1221, 66] on span at bounding box center [1227, 62] width 20 height 20
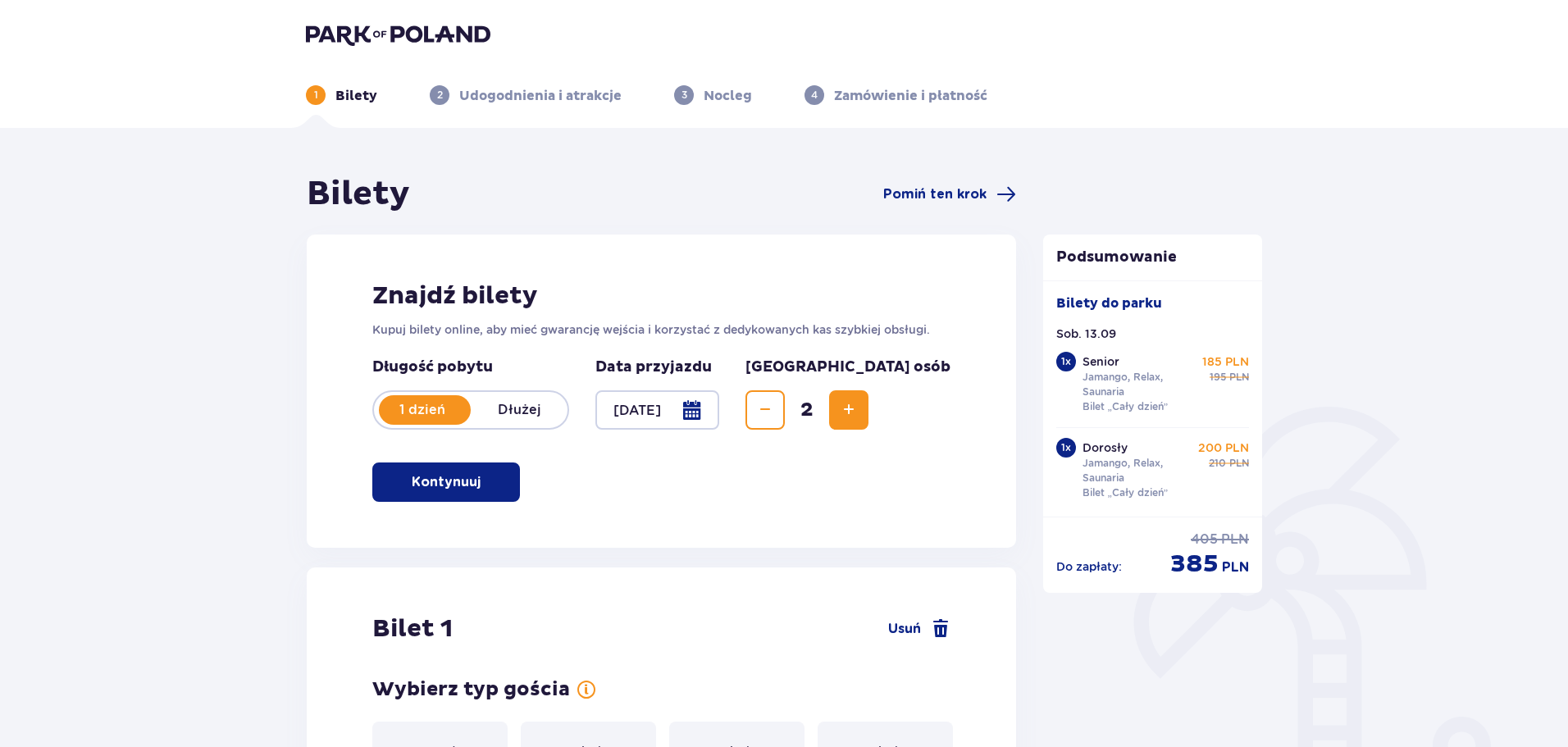
click at [443, 89] on span "2" at bounding box center [440, 95] width 20 height 20
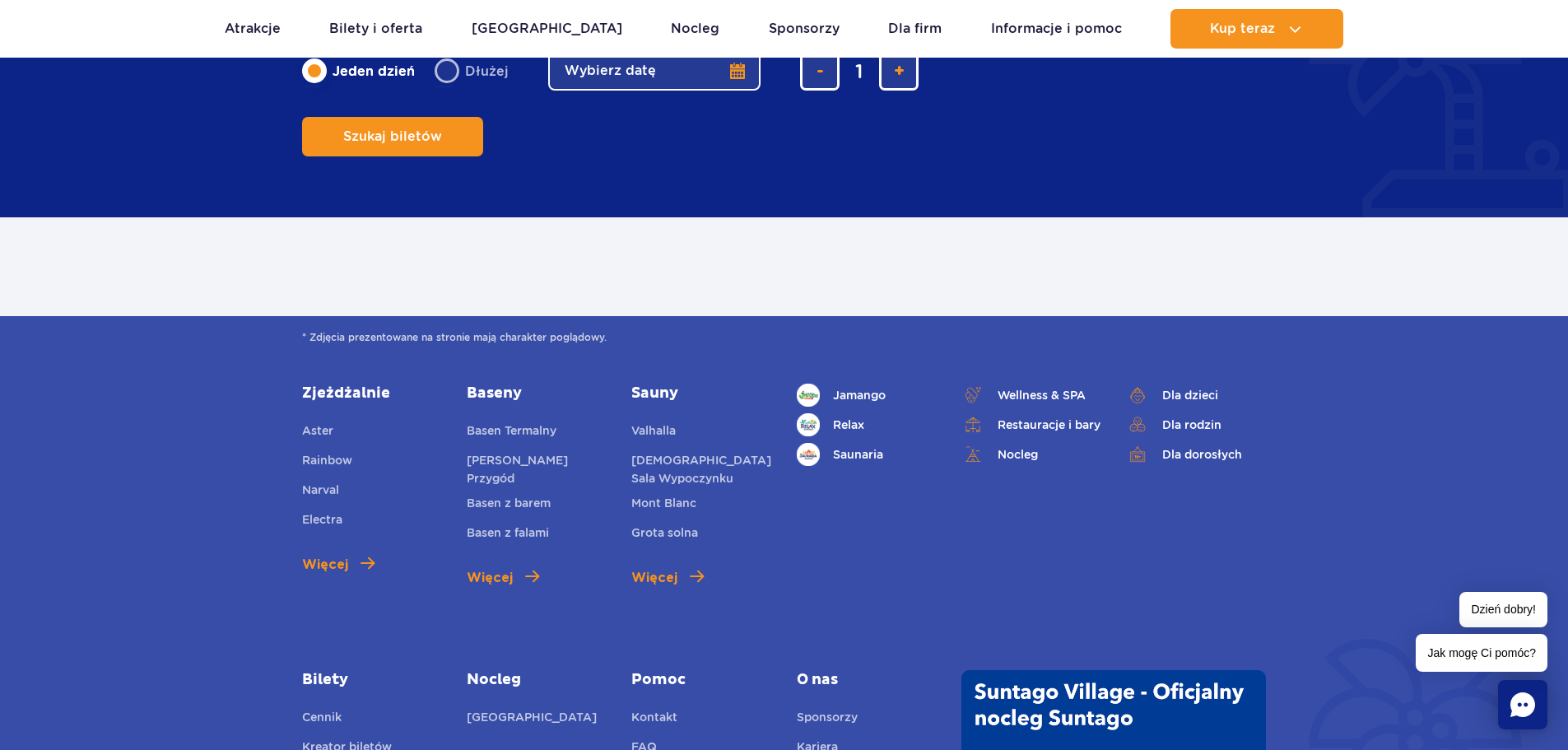
scroll to position [906, 0]
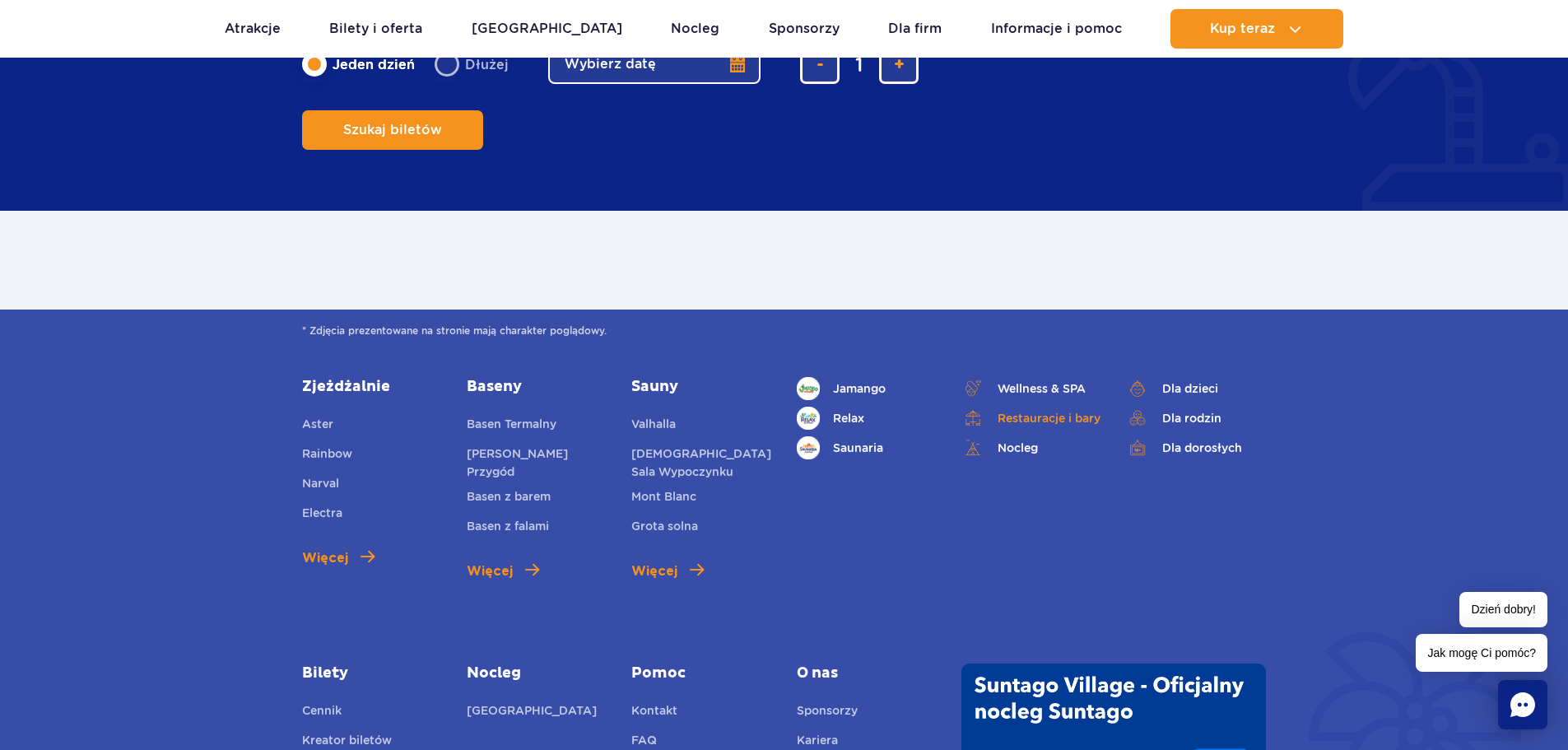
click at [1040, 413] on link "Restauracje i bary" at bounding box center [1031, 418] width 139 height 23
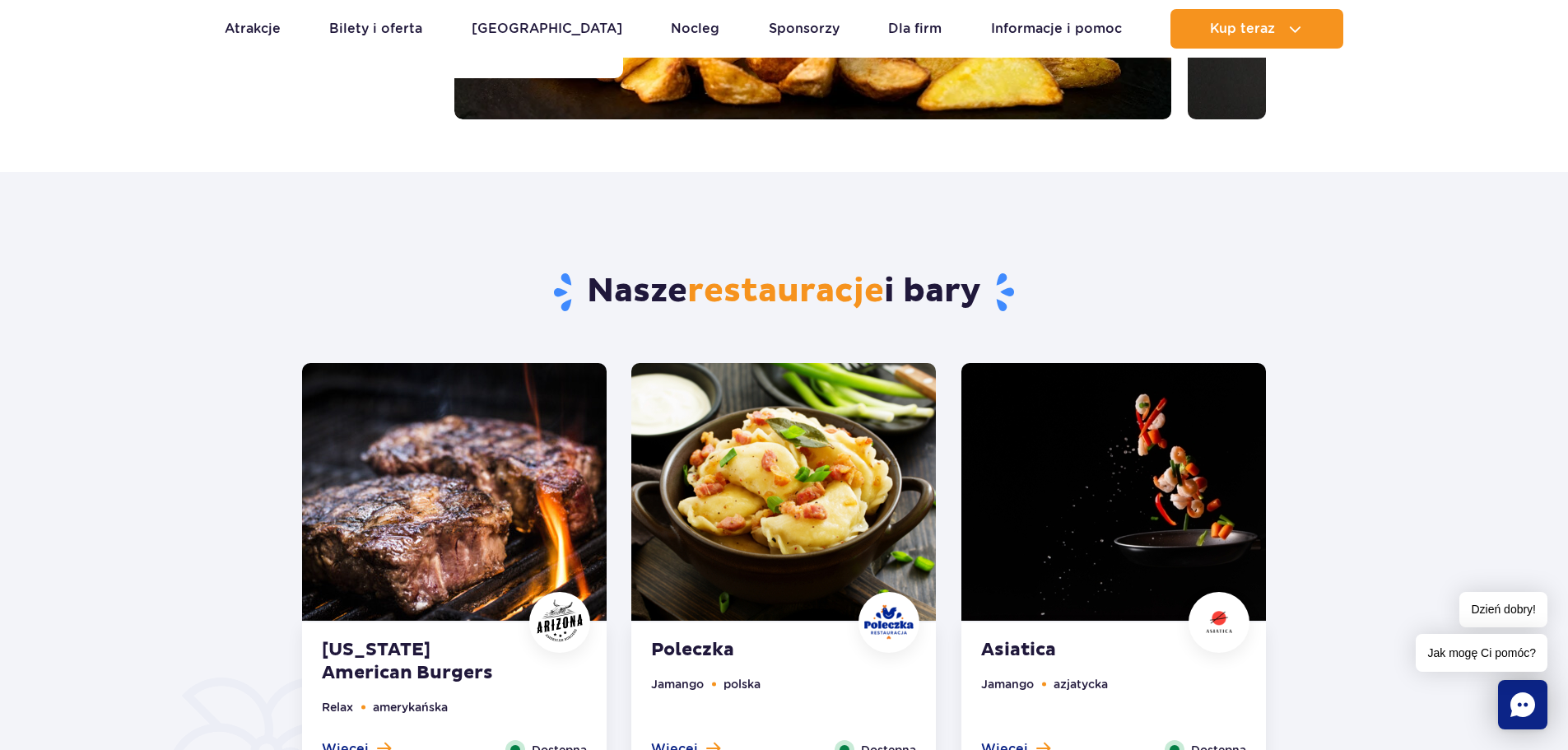
scroll to position [659, 0]
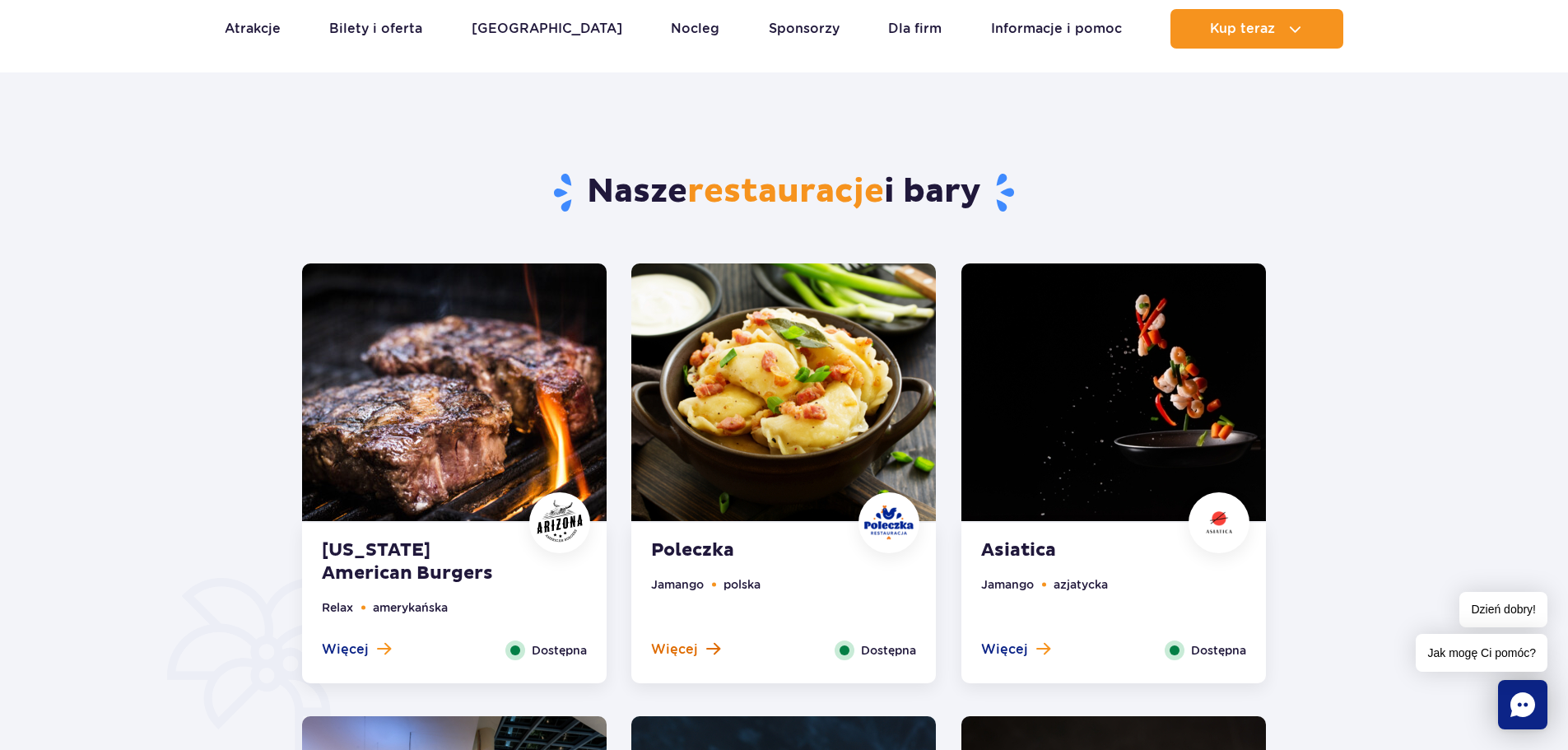
click at [689, 644] on span "Więcej" at bounding box center [674, 650] width 47 height 18
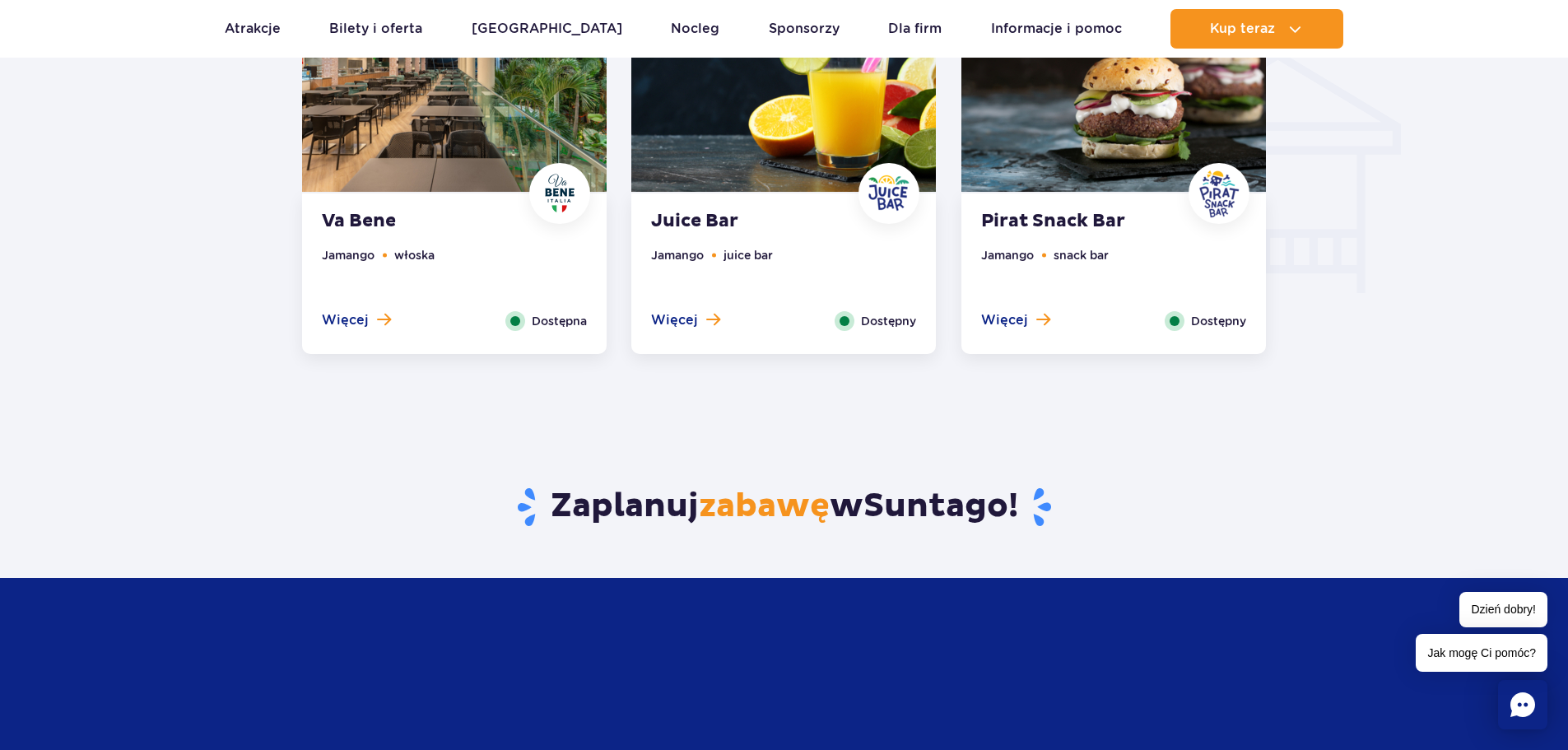
scroll to position [2021, 0]
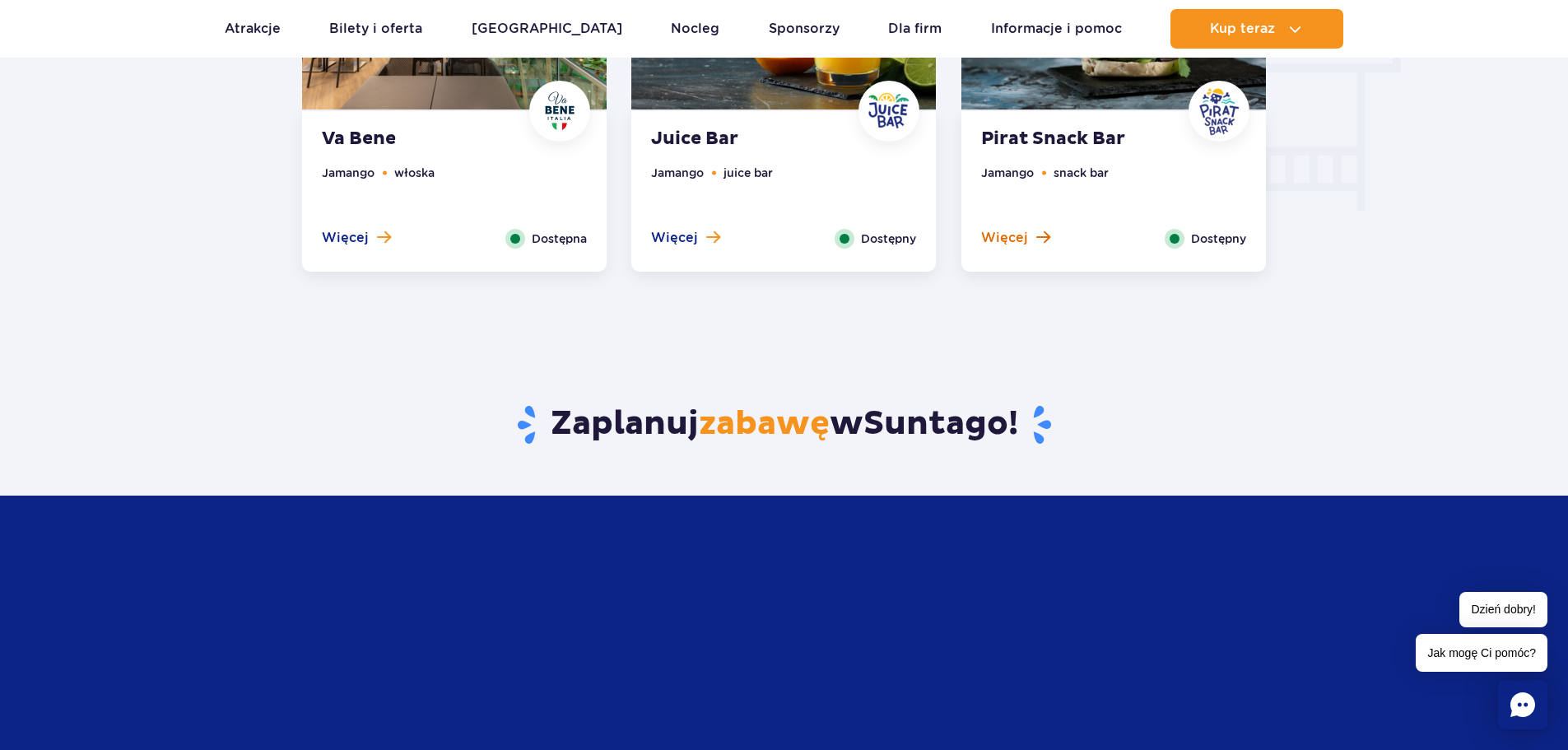
click at [1026, 244] on span "Więcej" at bounding box center [1004, 238] width 47 height 18
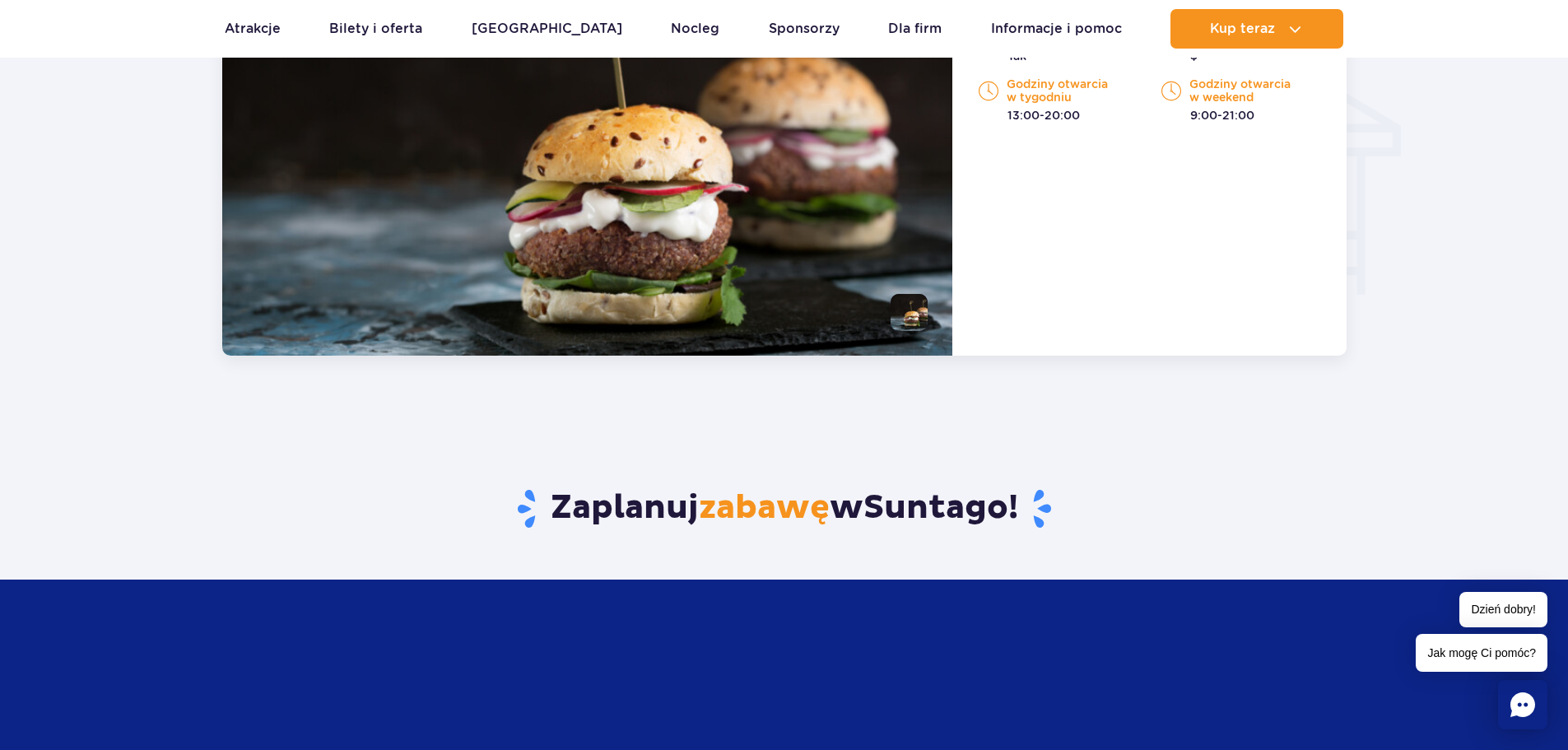
scroll to position [1733, 0]
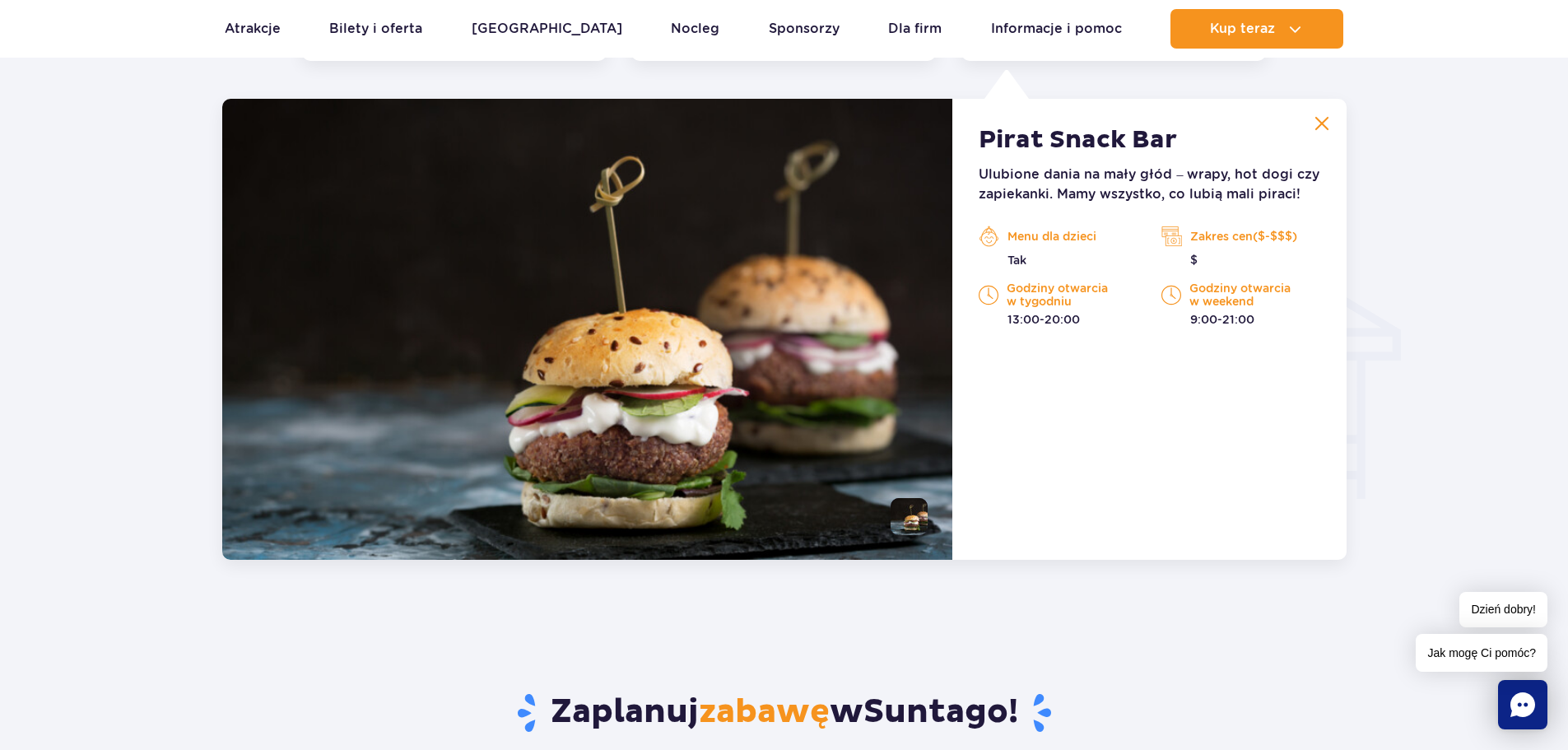
click at [1162, 239] on img at bounding box center [1172, 236] width 20 height 25
click at [1177, 235] on img at bounding box center [1172, 236] width 20 height 25
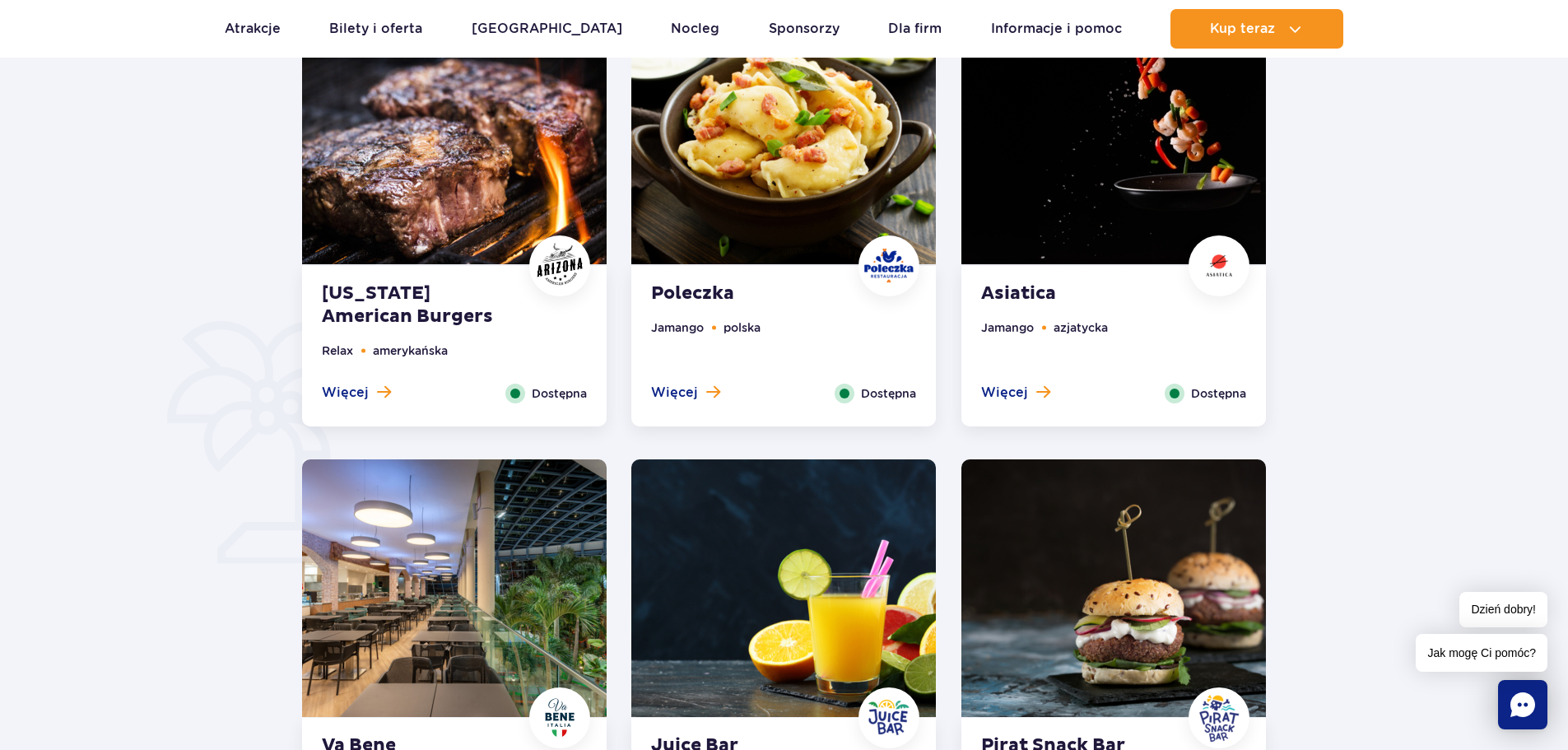
scroll to position [910, 0]
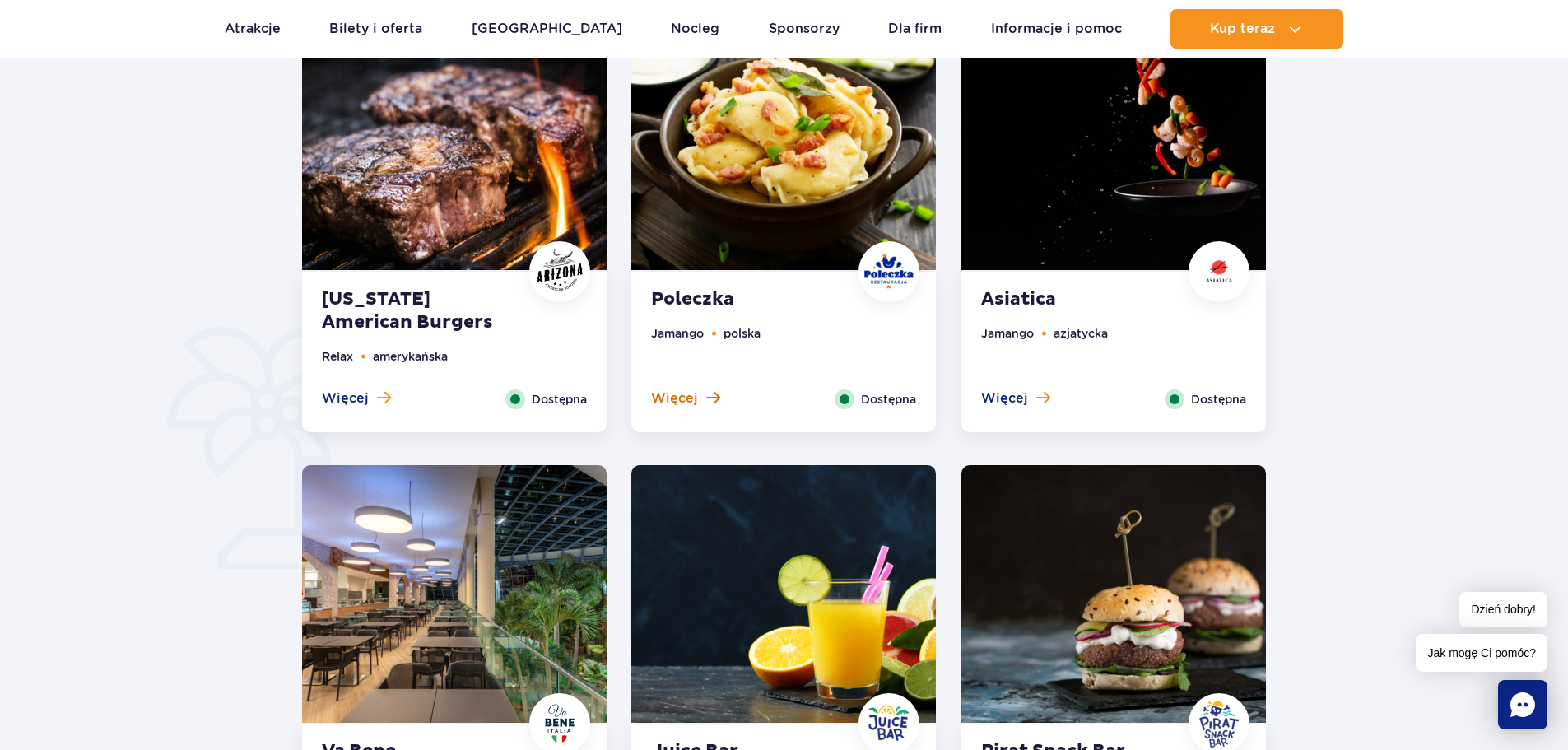
click at [695, 398] on span "Więcej" at bounding box center [674, 398] width 47 height 18
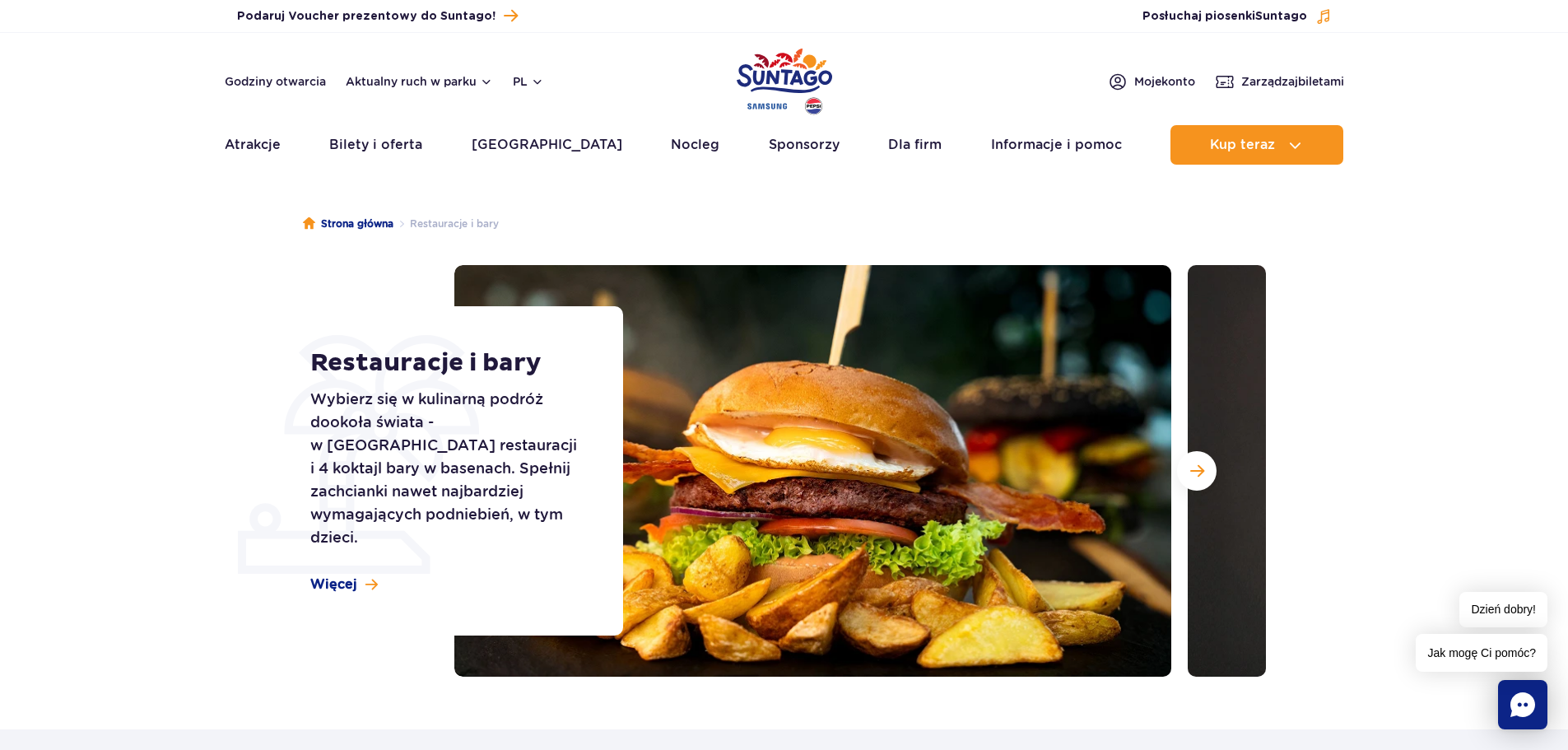
scroll to position [0, 0]
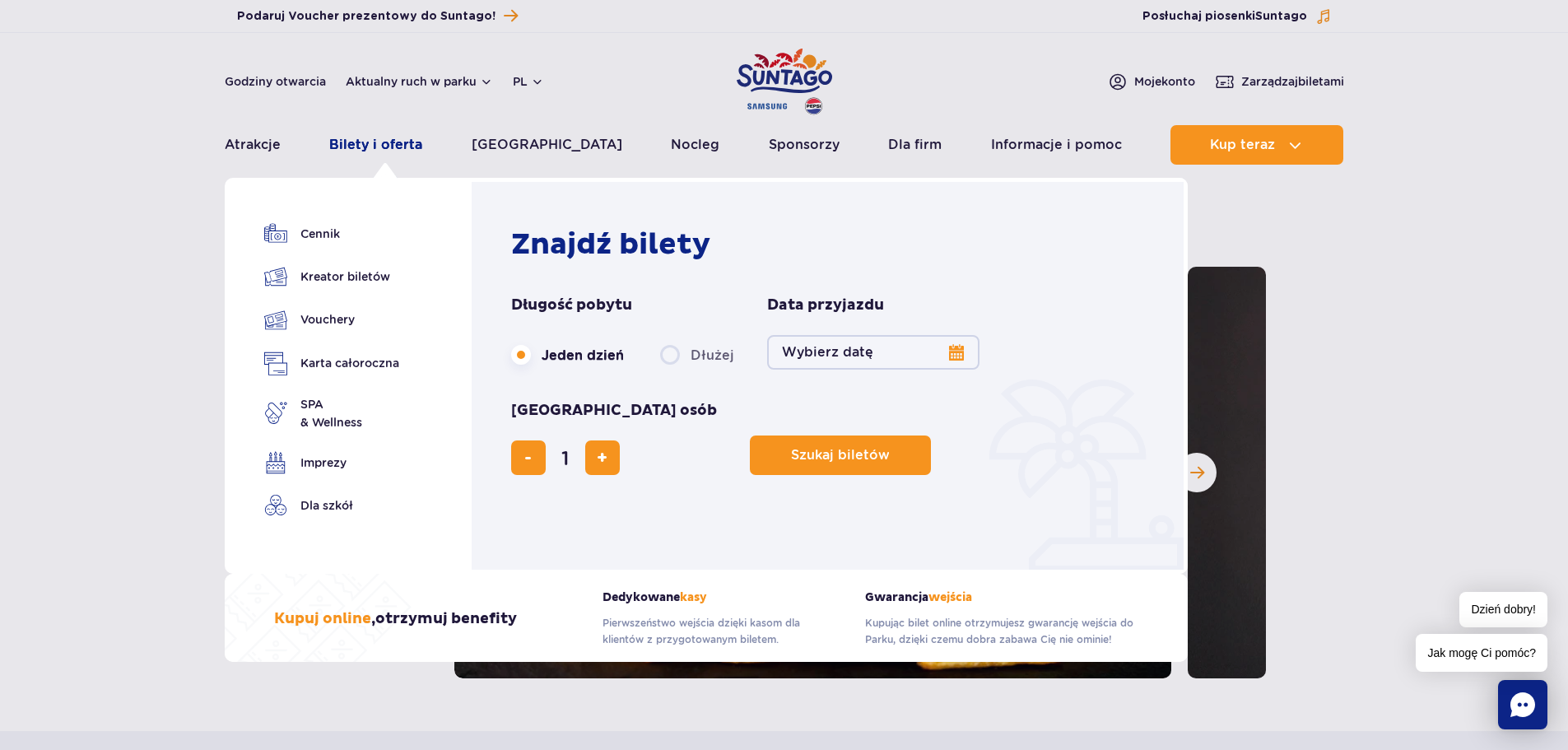
click at [395, 143] on link "Bilety i oferta" at bounding box center [375, 144] width 93 height 39
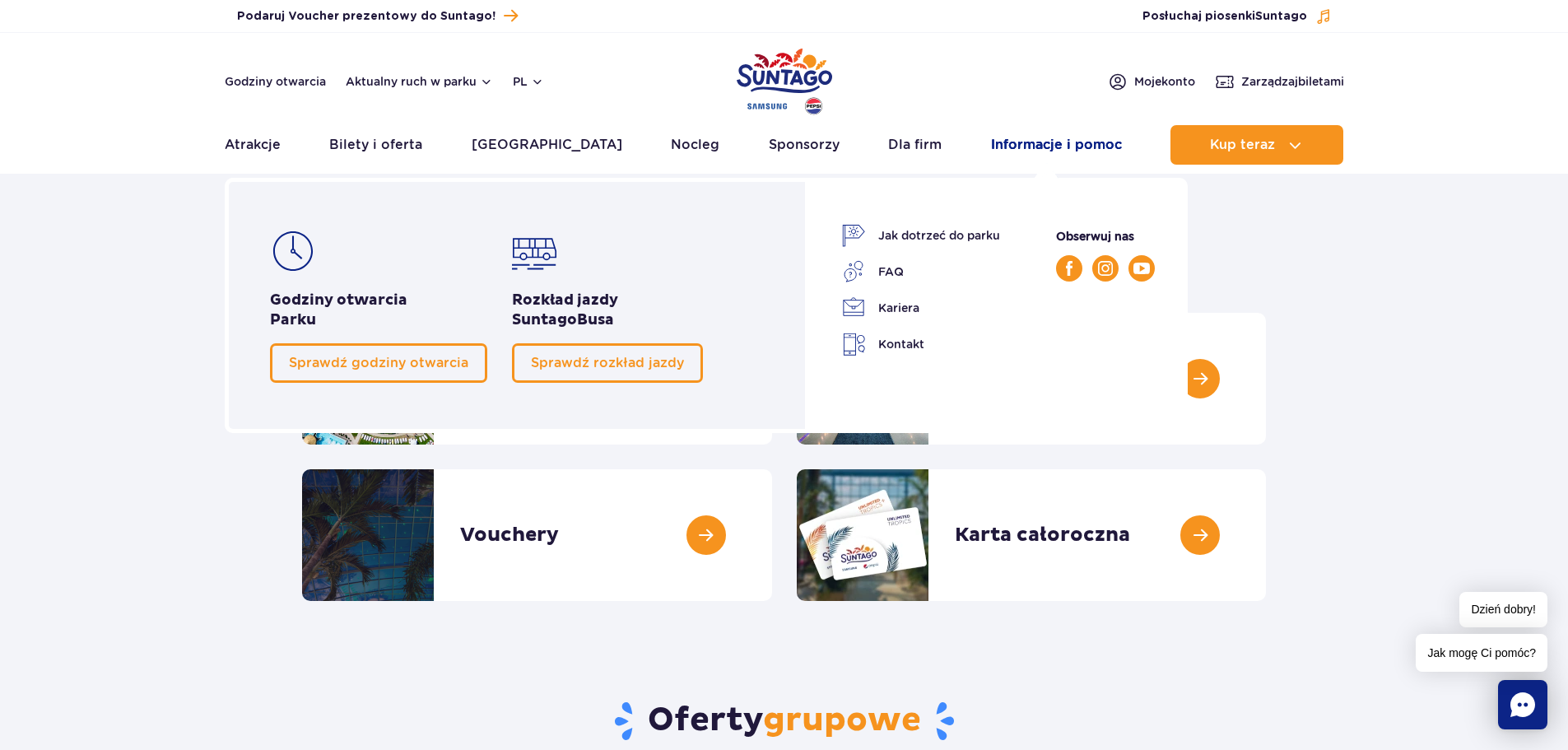
click at [991, 140] on link "Informacje i pomoc" at bounding box center [1056, 144] width 131 height 39
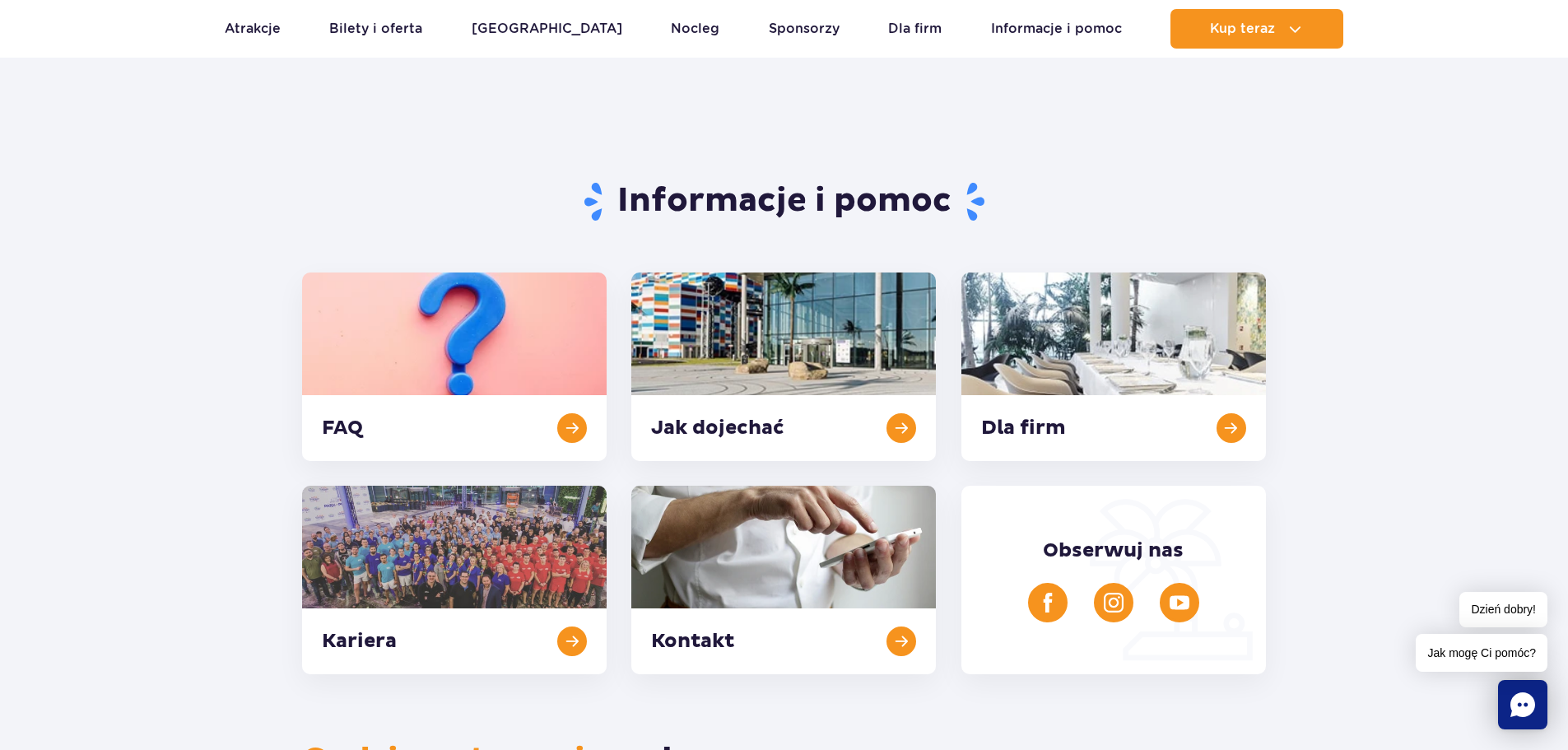
scroll to position [83, 0]
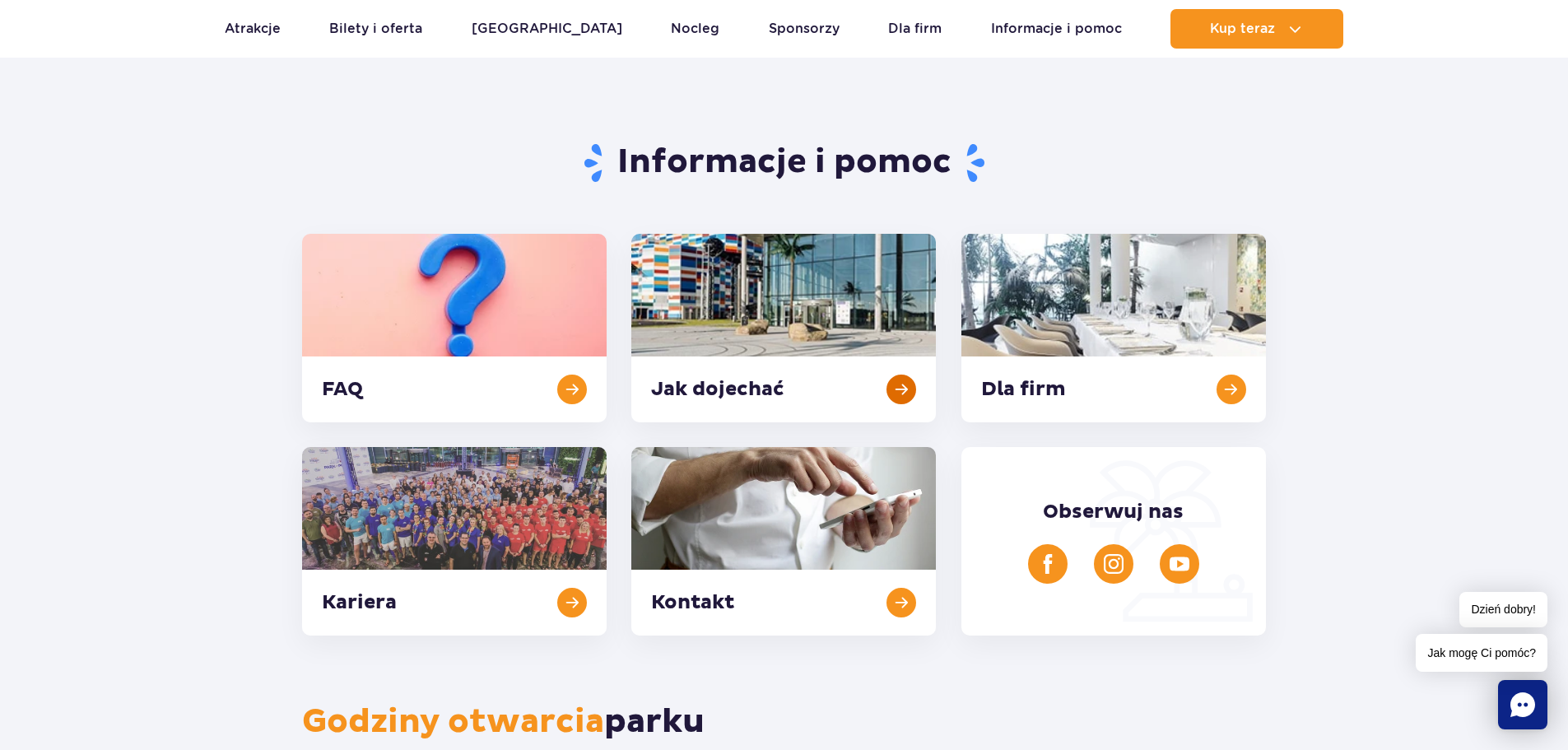
click at [684, 387] on link at bounding box center [784, 328] width 305 height 188
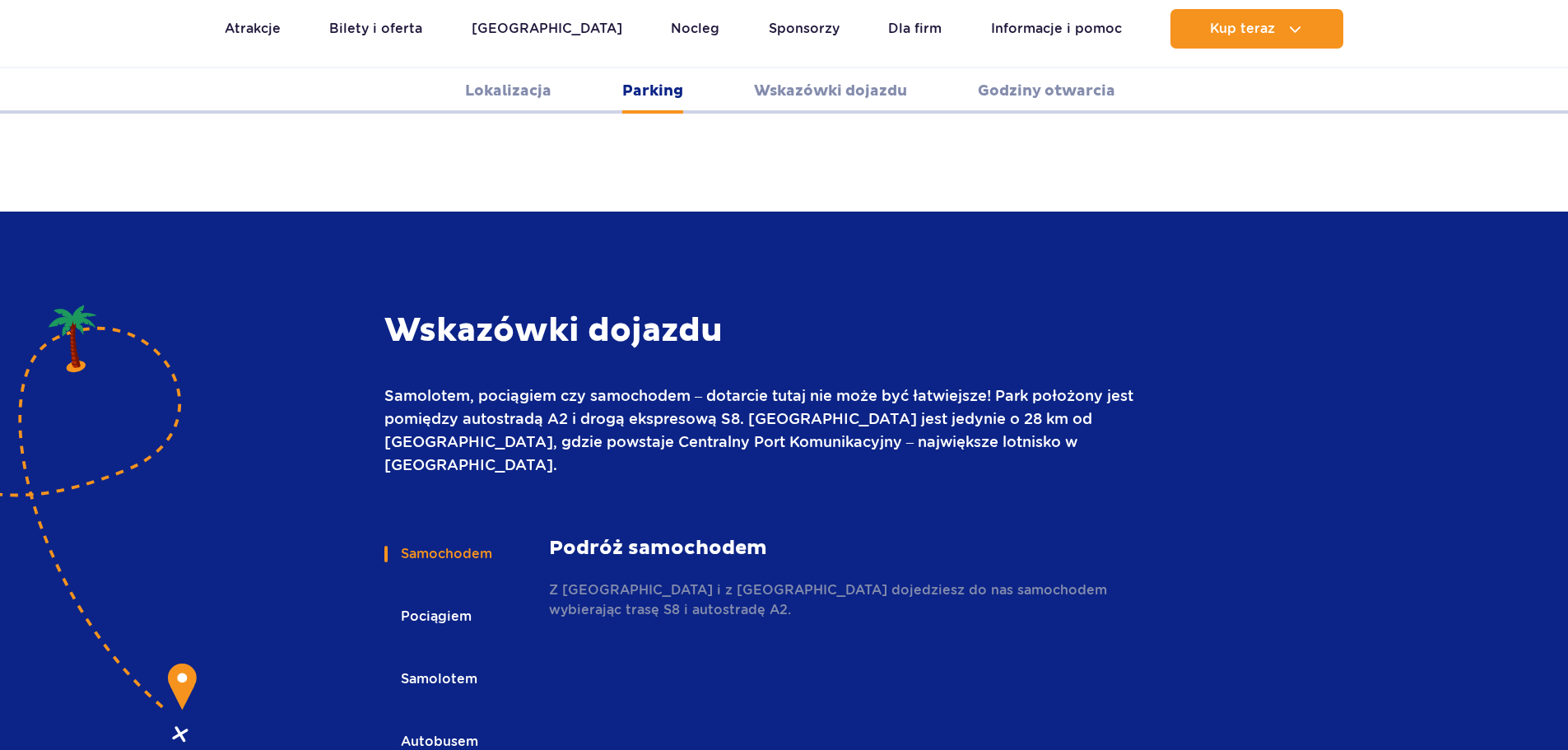
scroll to position [2191, 0]
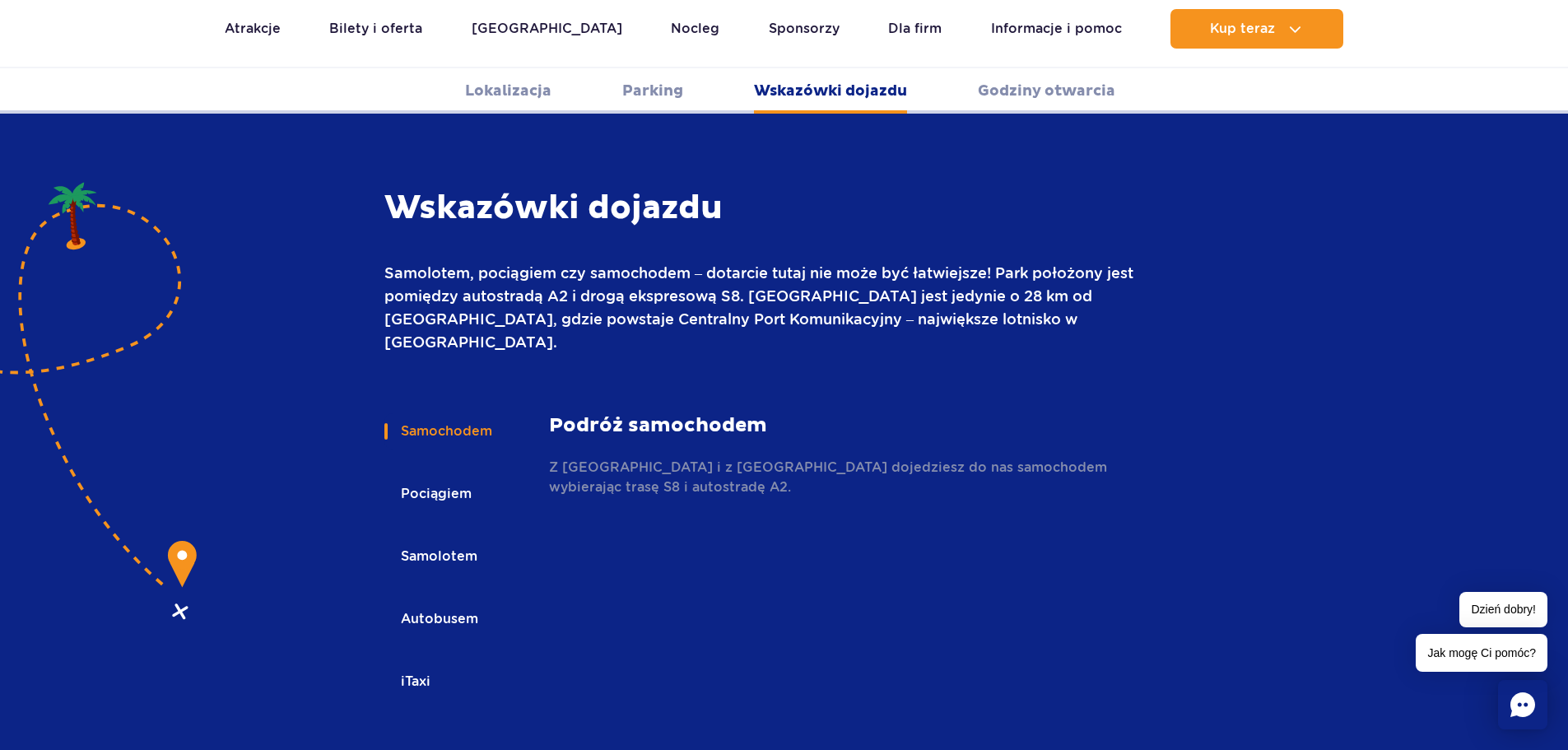
click at [440, 601] on button "Autobusem" at bounding box center [439, 619] width 108 height 36
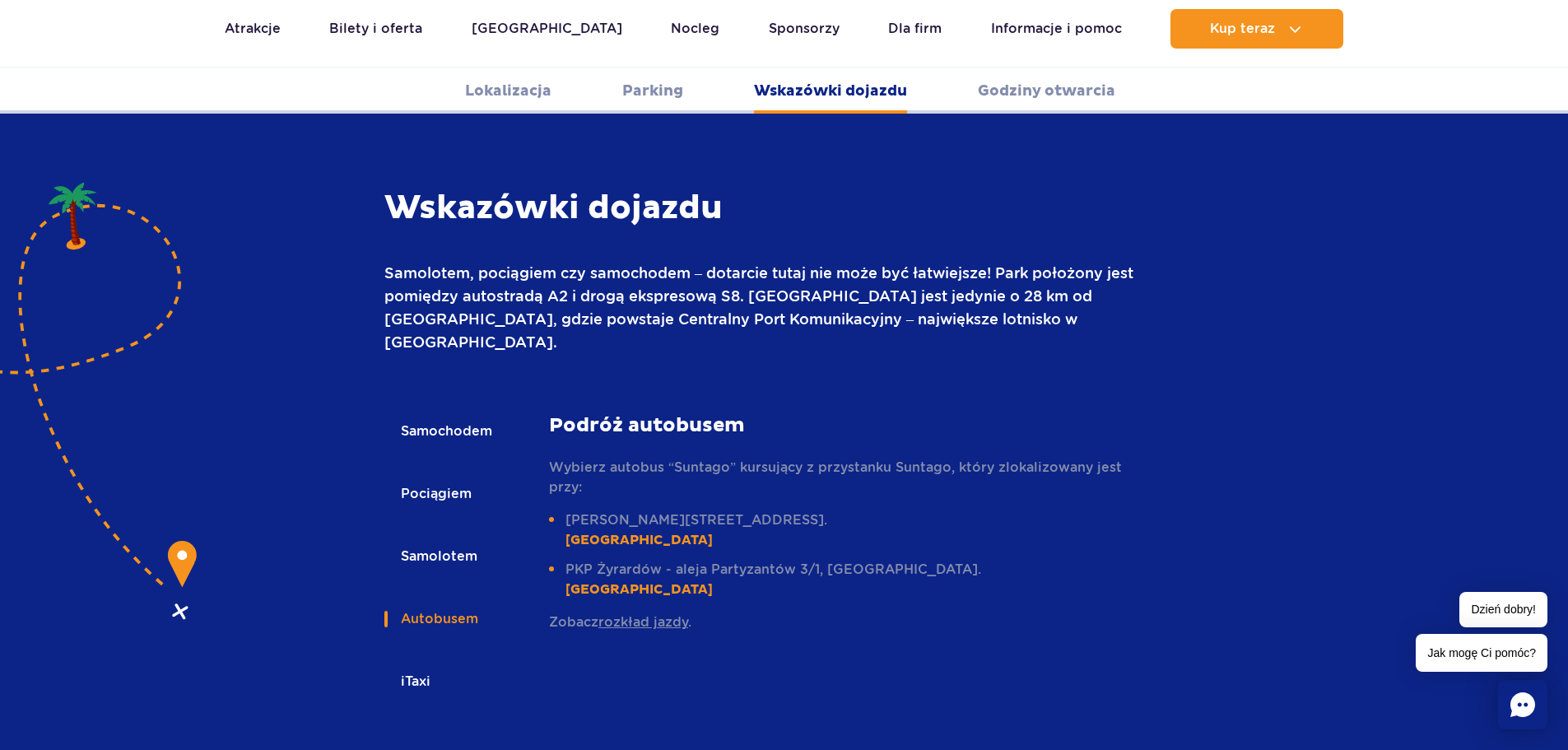
click at [643, 614] on link "rozkład jazdy" at bounding box center [643, 621] width 90 height 16
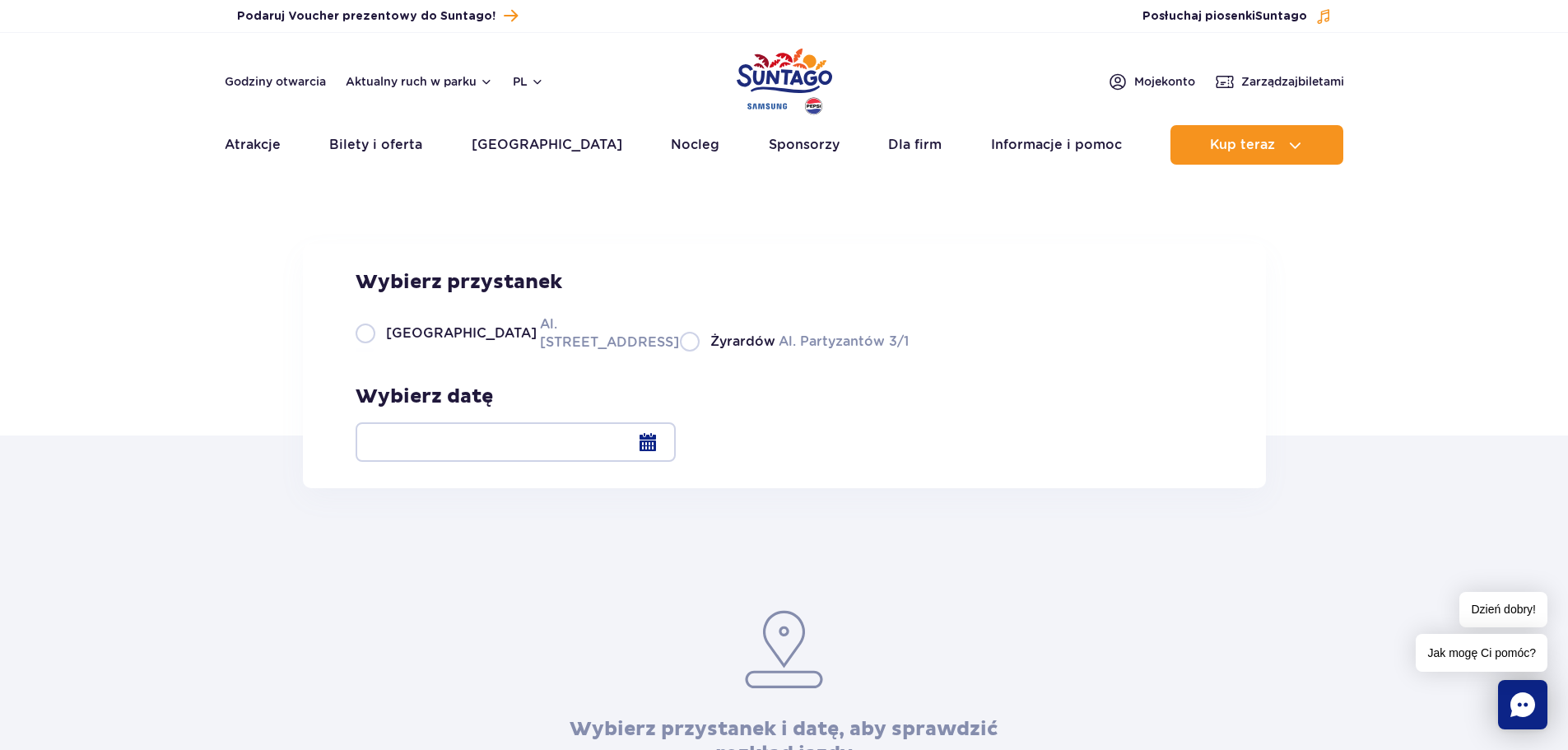
click at [364, 352] on label "Warszawa Al. Jerozolimskie 56" at bounding box center [507, 333] width 305 height 37
click at [364, 352] on input "Warszawa Al. Jerozolimskie 56" at bounding box center [364, 350] width 18 height 4
radio input "true"
click at [675, 439] on div at bounding box center [515, 442] width 320 height 39
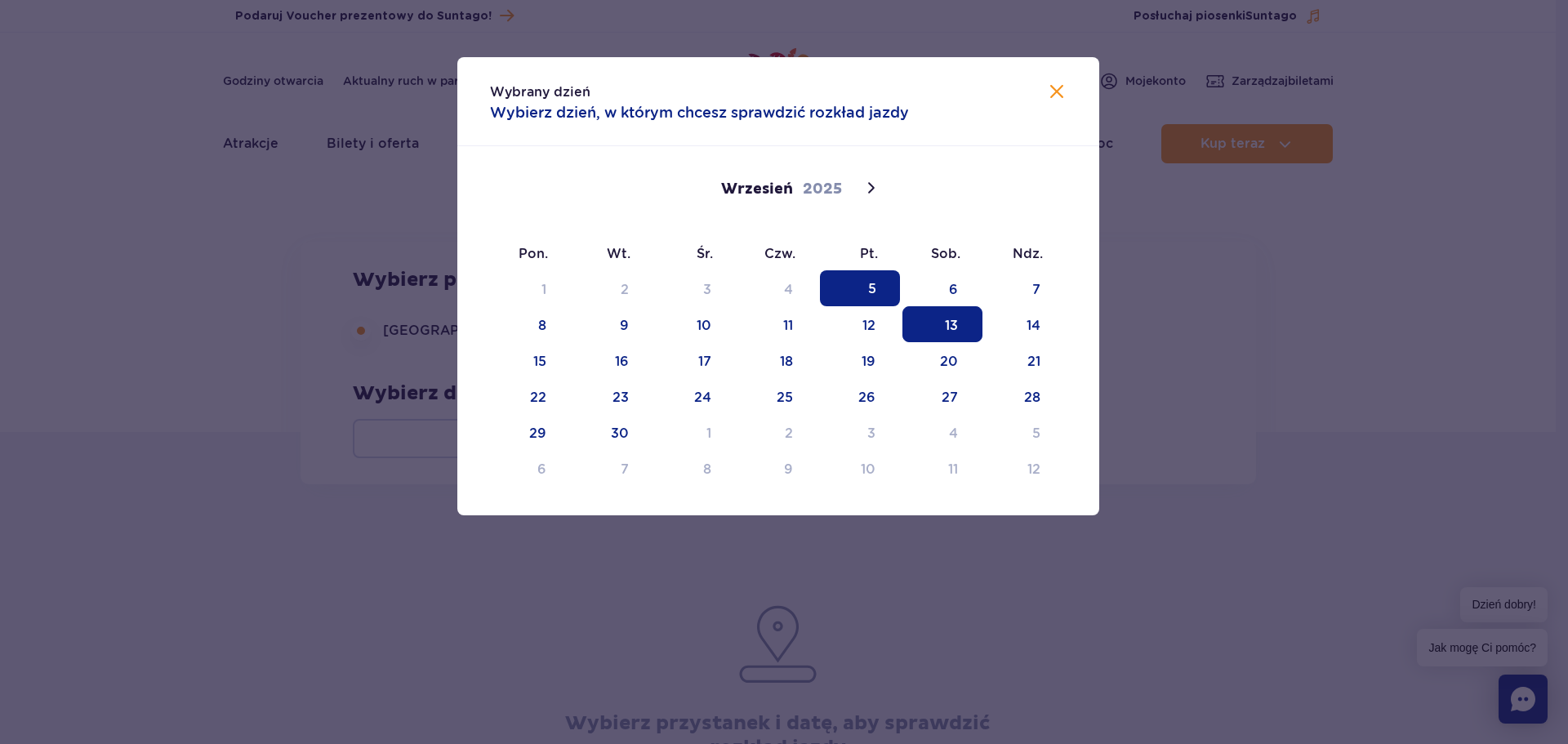
click at [952, 327] on span "13" at bounding box center [942, 323] width 80 height 36
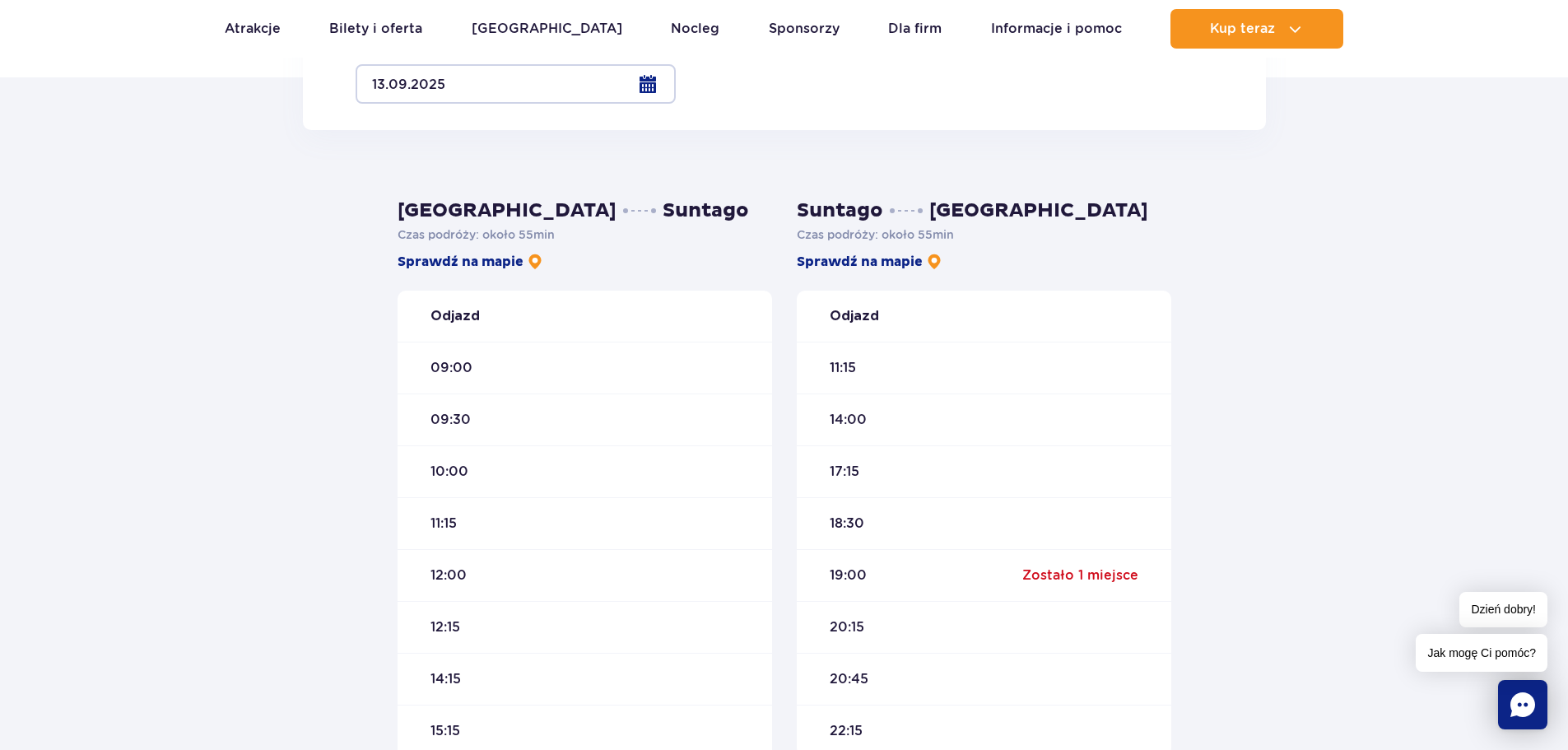
scroll to position [330, 0]
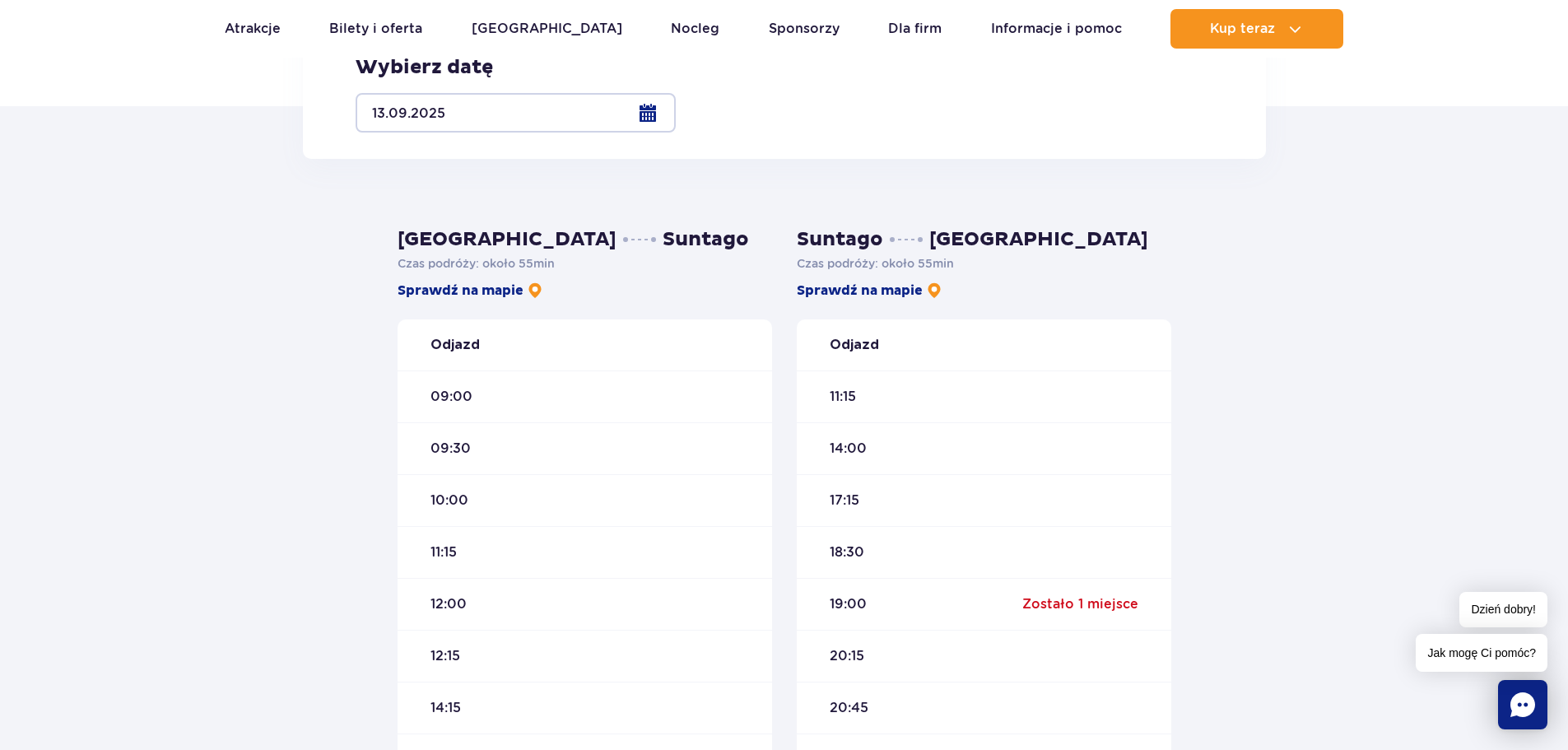
click at [450, 398] on span "09:00" at bounding box center [451, 397] width 42 height 18
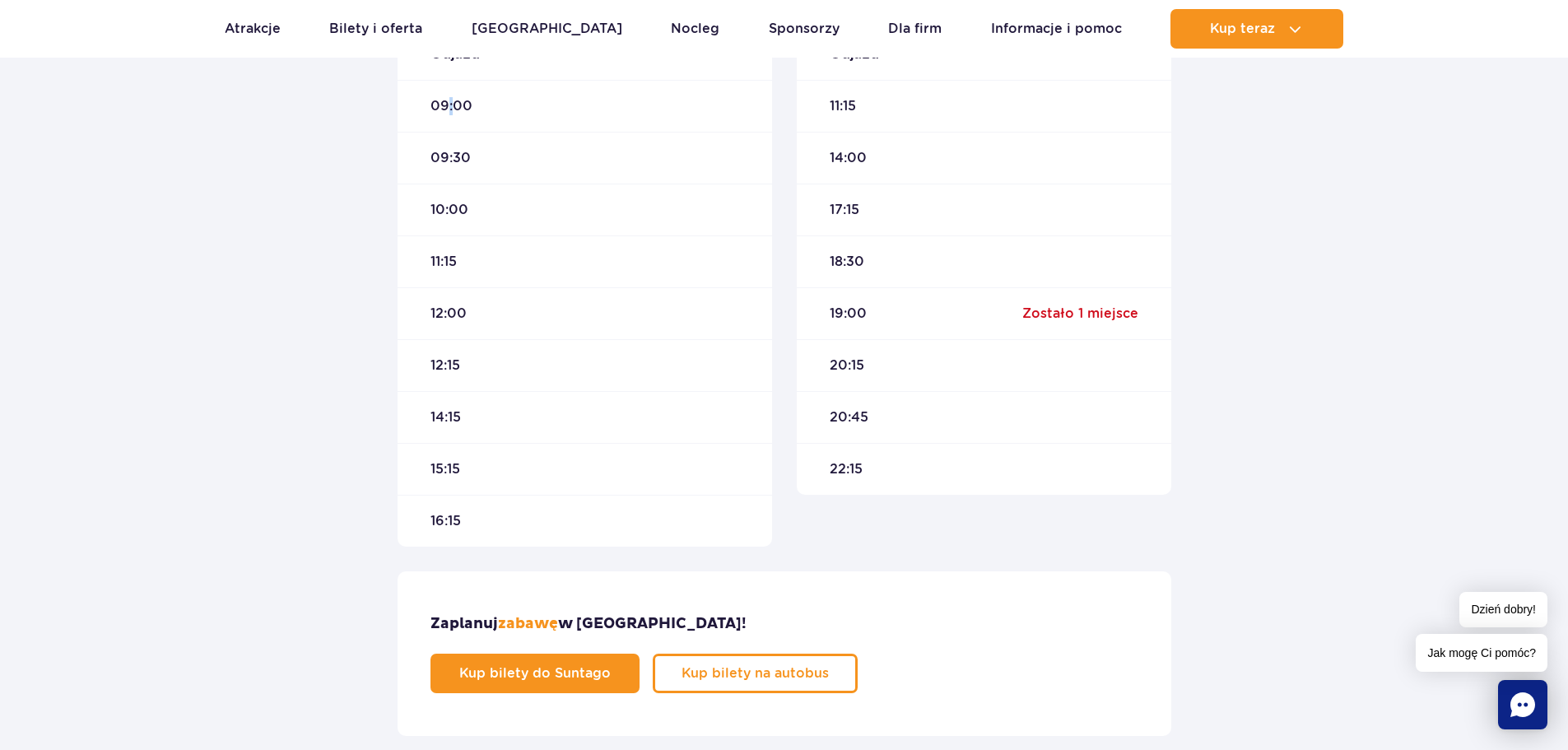
scroll to position [659, 0]
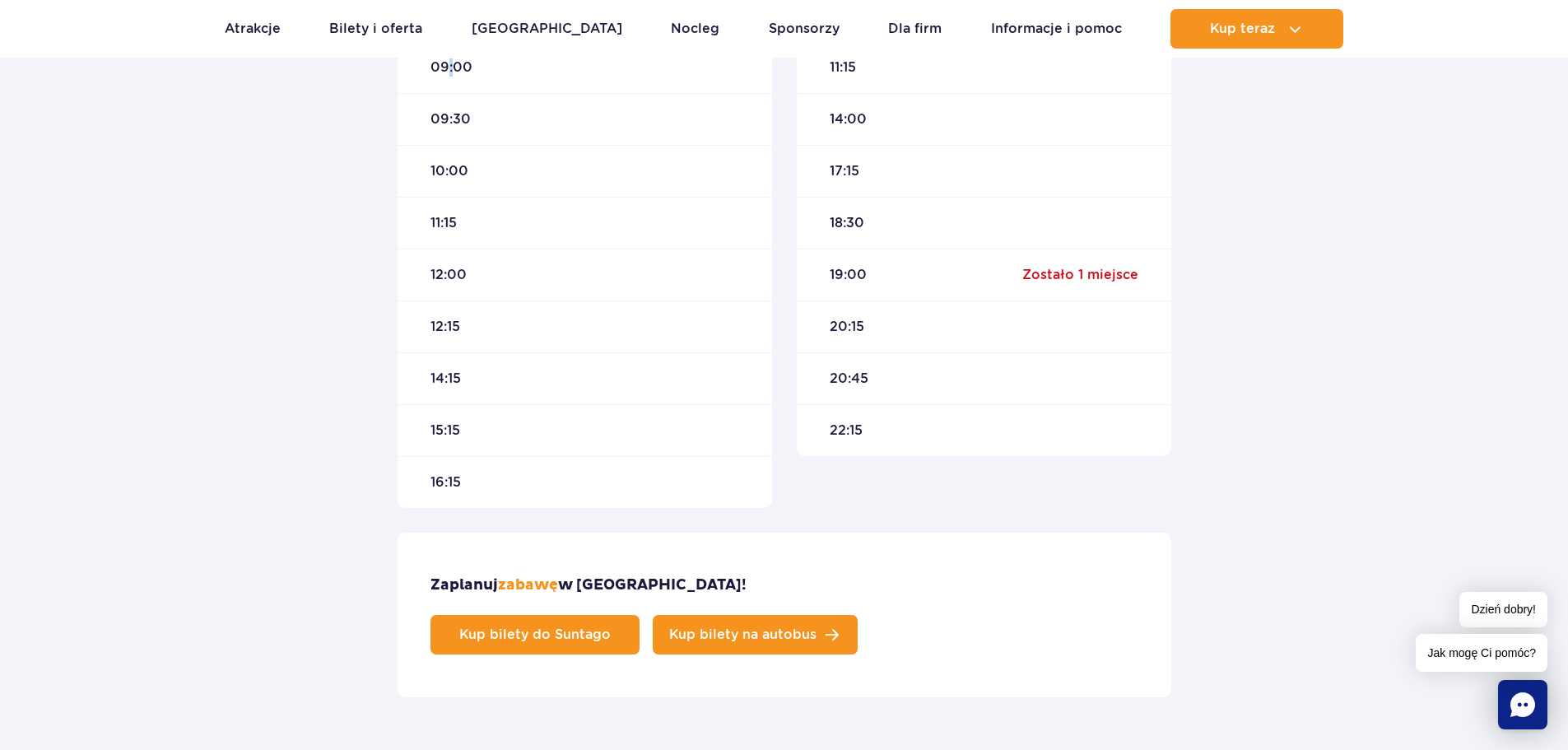
click at [817, 628] on span "Kup bilety na autobus" at bounding box center [742, 634] width 148 height 13
